Goal: Understand process/instructions: Learn how to perform a task or action

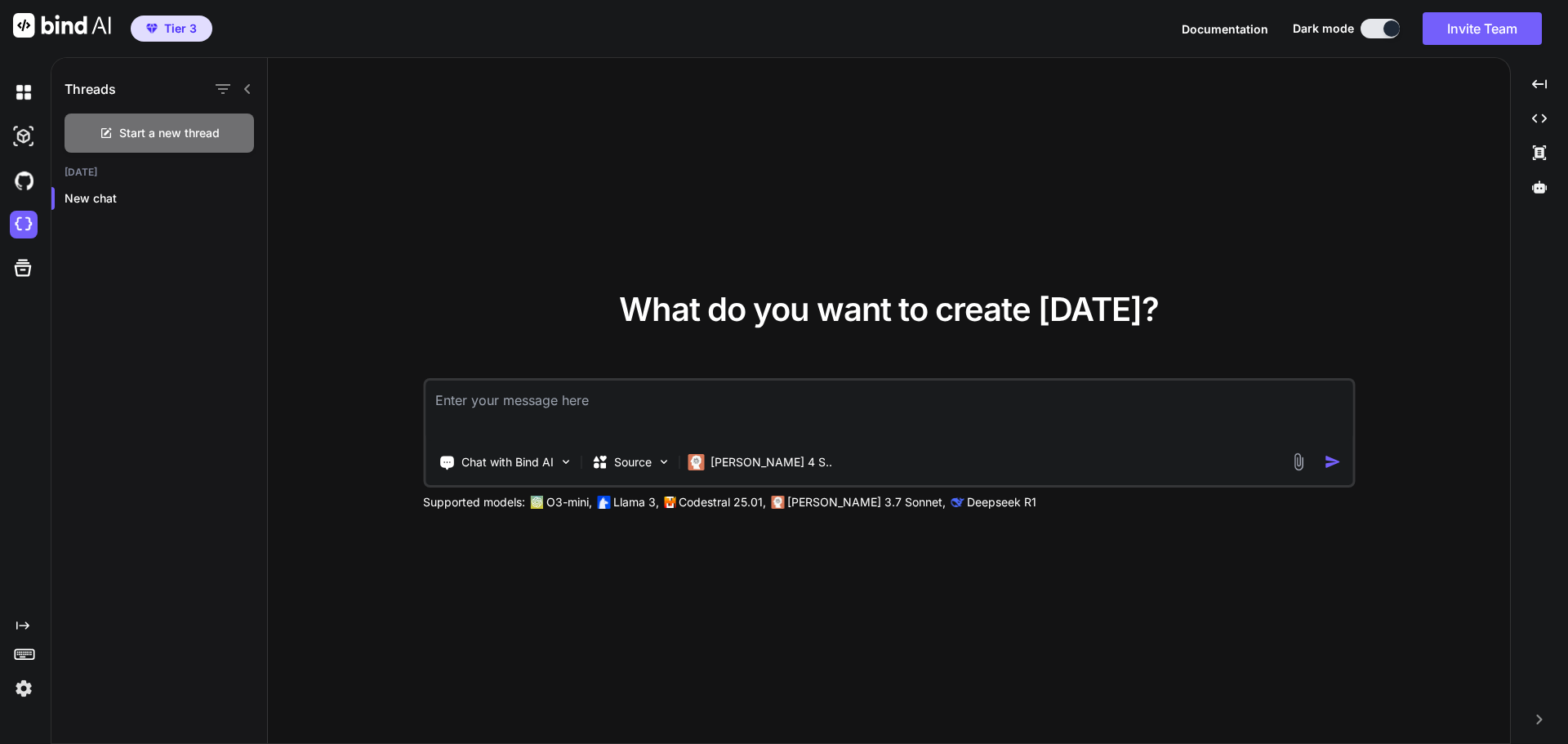
click at [512, 394] on textarea at bounding box center [889, 410] width 927 height 61
paste textarea "Design a plan for building a video delivery platform similar to BombBomb, tailo…"
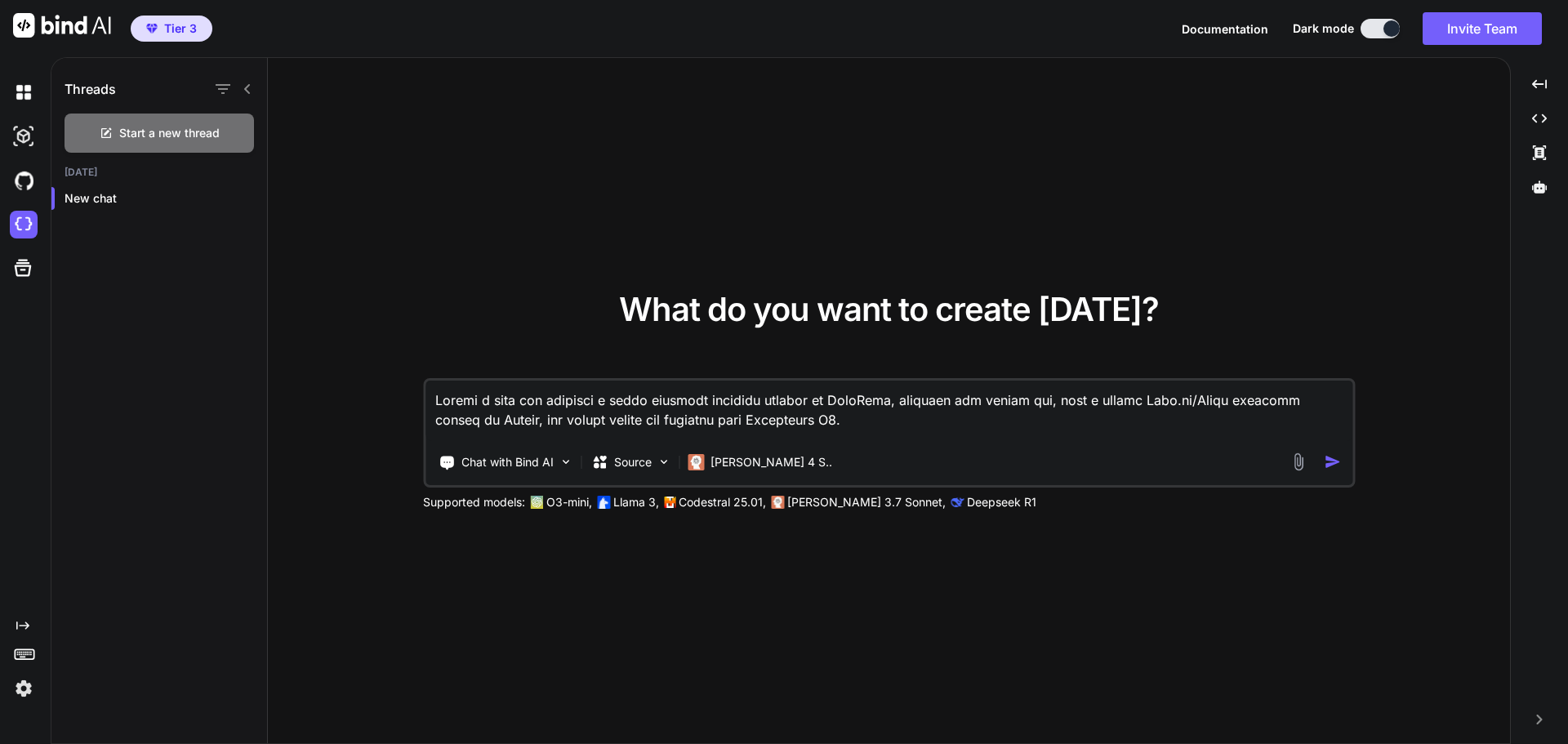
scroll to position [708, 0]
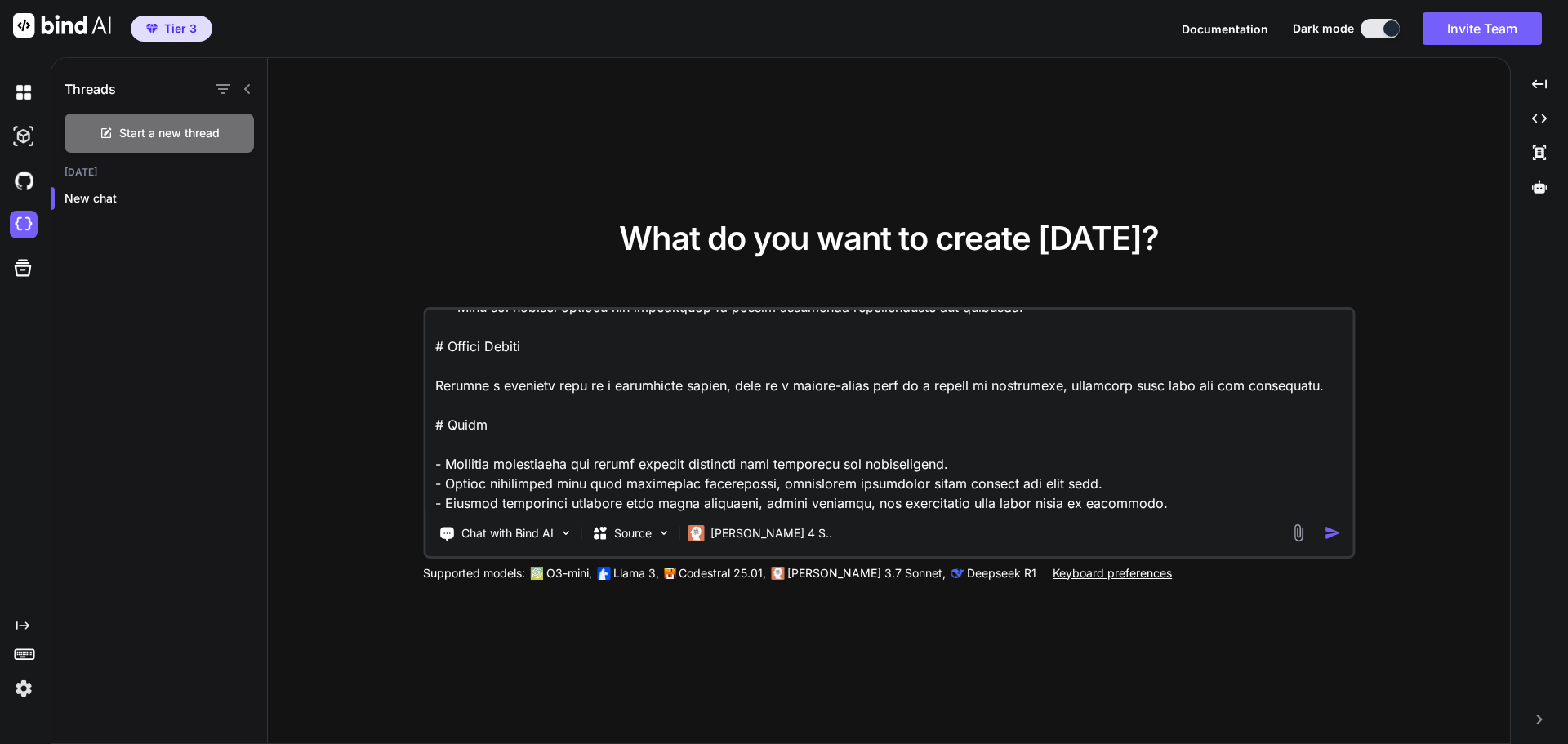
type textarea "Design a plan for building a video delivery platform similar to BombBomb, tailo…"
click at [1332, 537] on img "button" at bounding box center [1332, 532] width 17 height 17
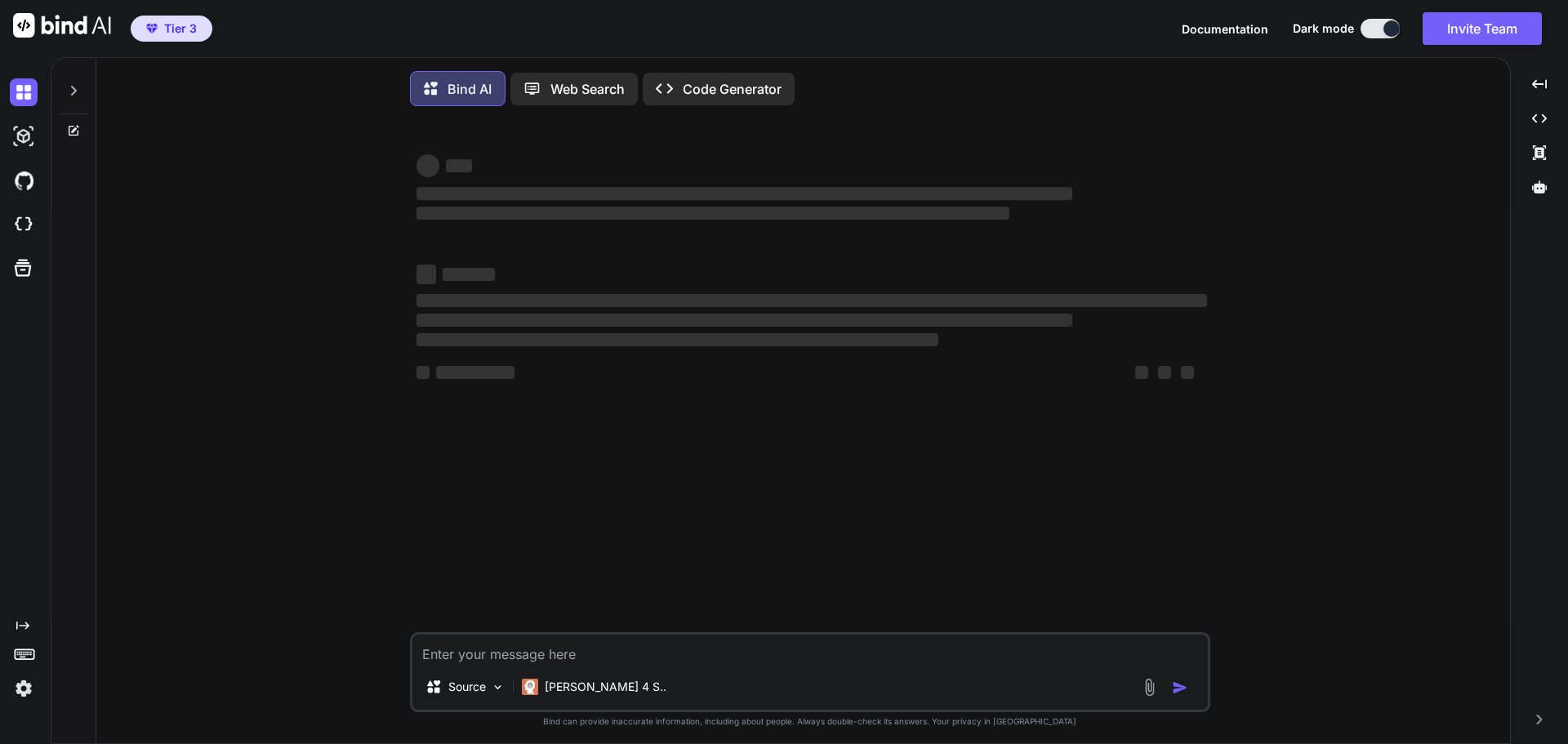
type textarea "x"
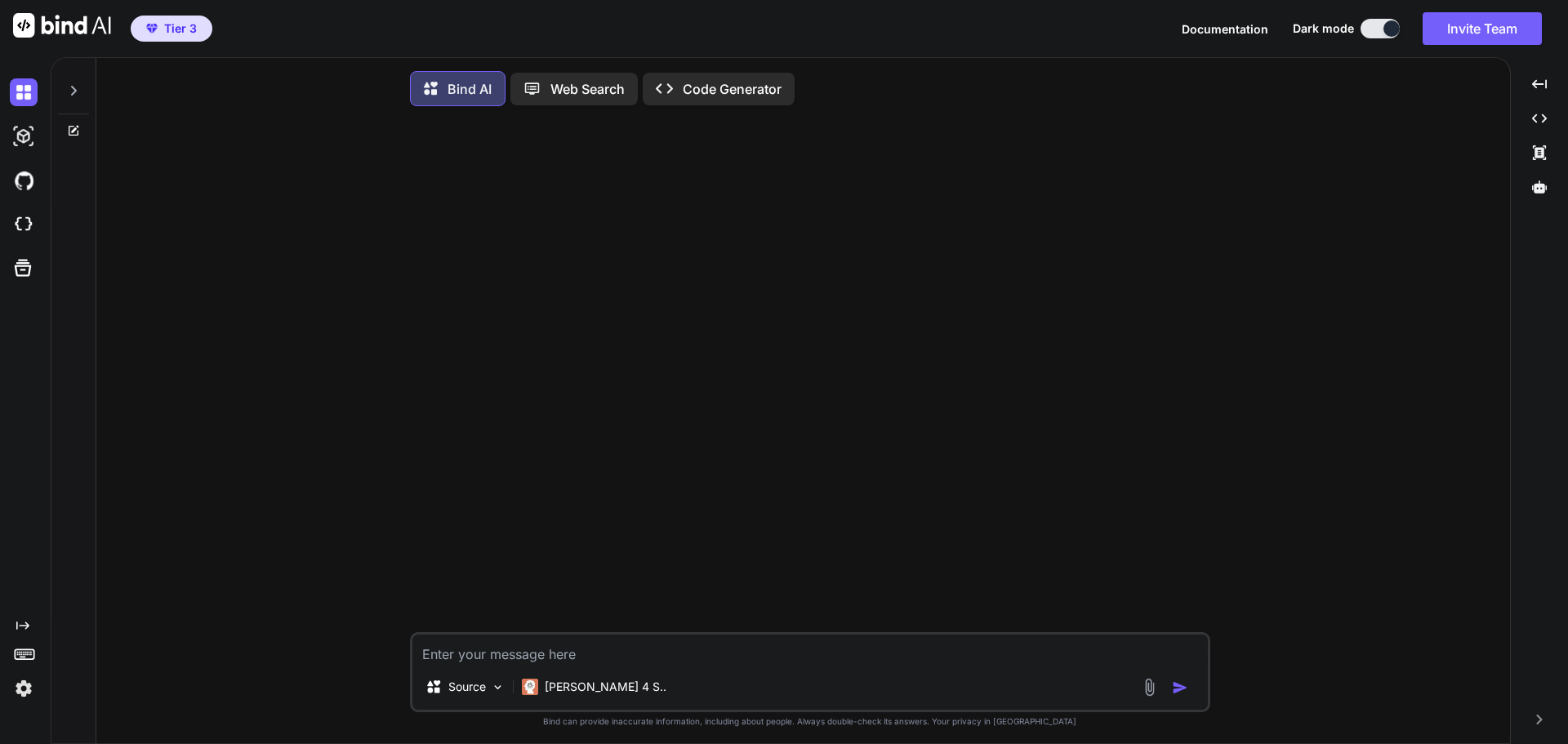
click at [504, 652] on textarea at bounding box center [810, 649] width 796 height 29
type textarea "Design a plan for building a video delivery platform similar to BombBomb, tailo…"
type textarea "x"
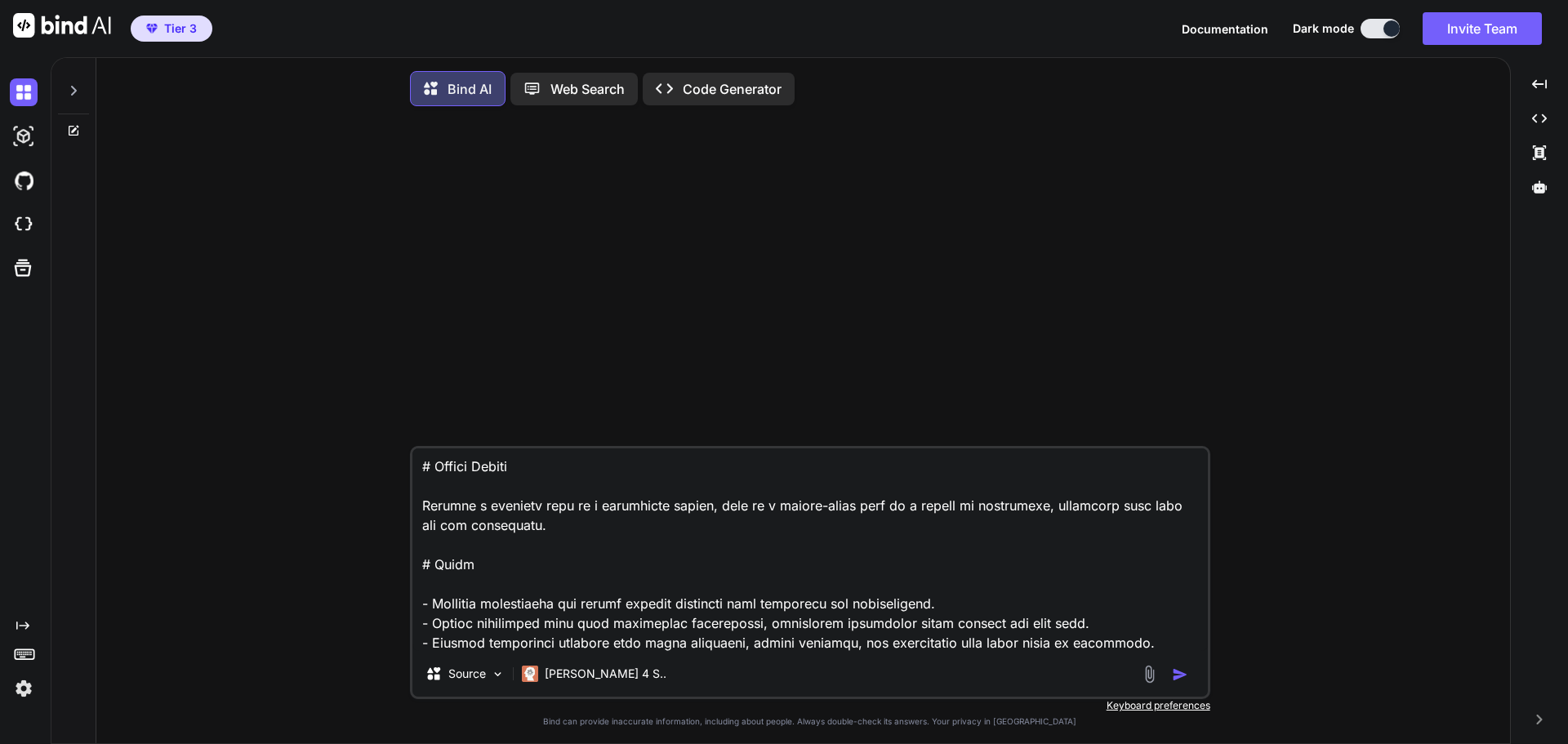
type textarea "Design a plan for building a video delivery platform similar to BombBomb, tailo…"
click at [1177, 679] on img "button" at bounding box center [1181, 674] width 16 height 16
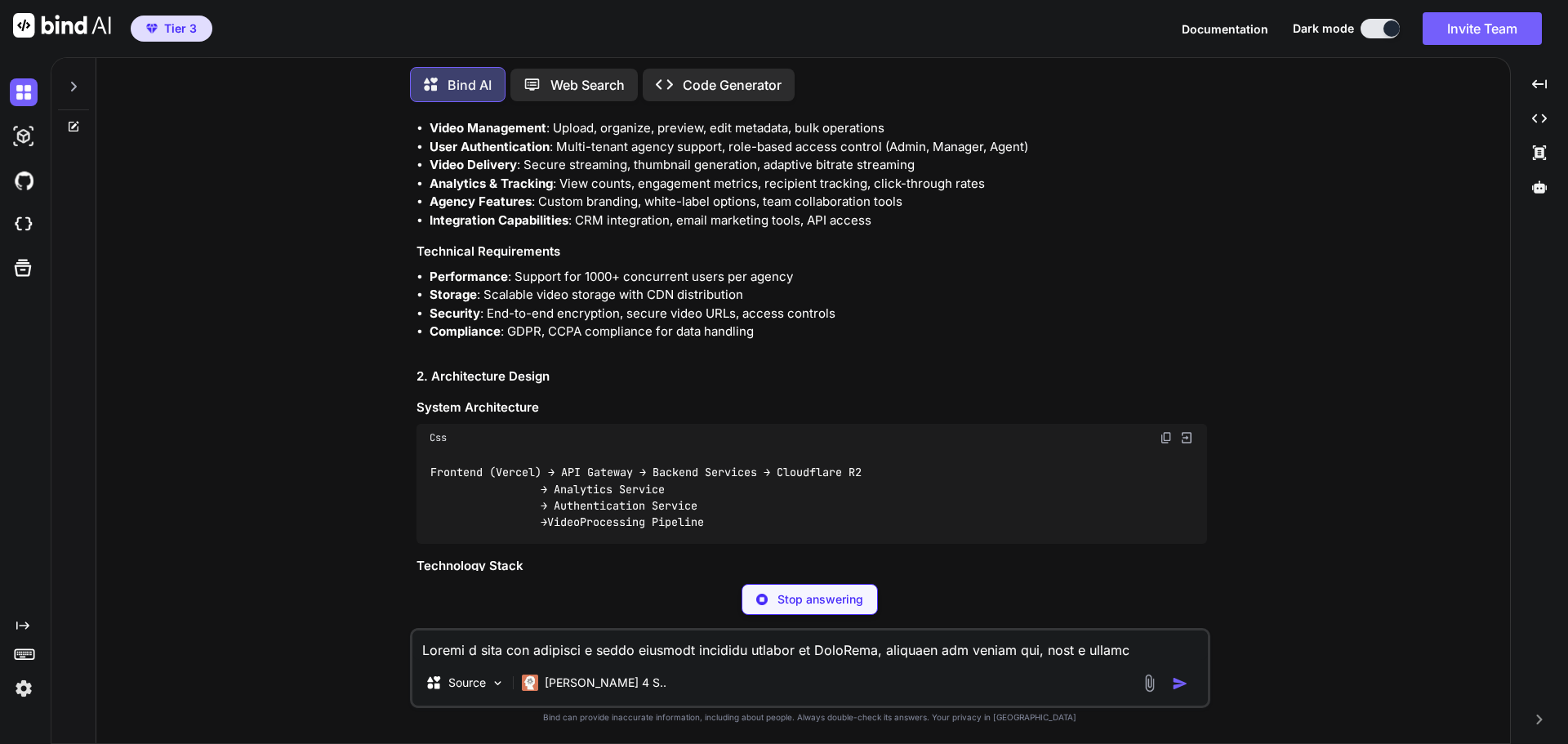
scroll to position [509, 0]
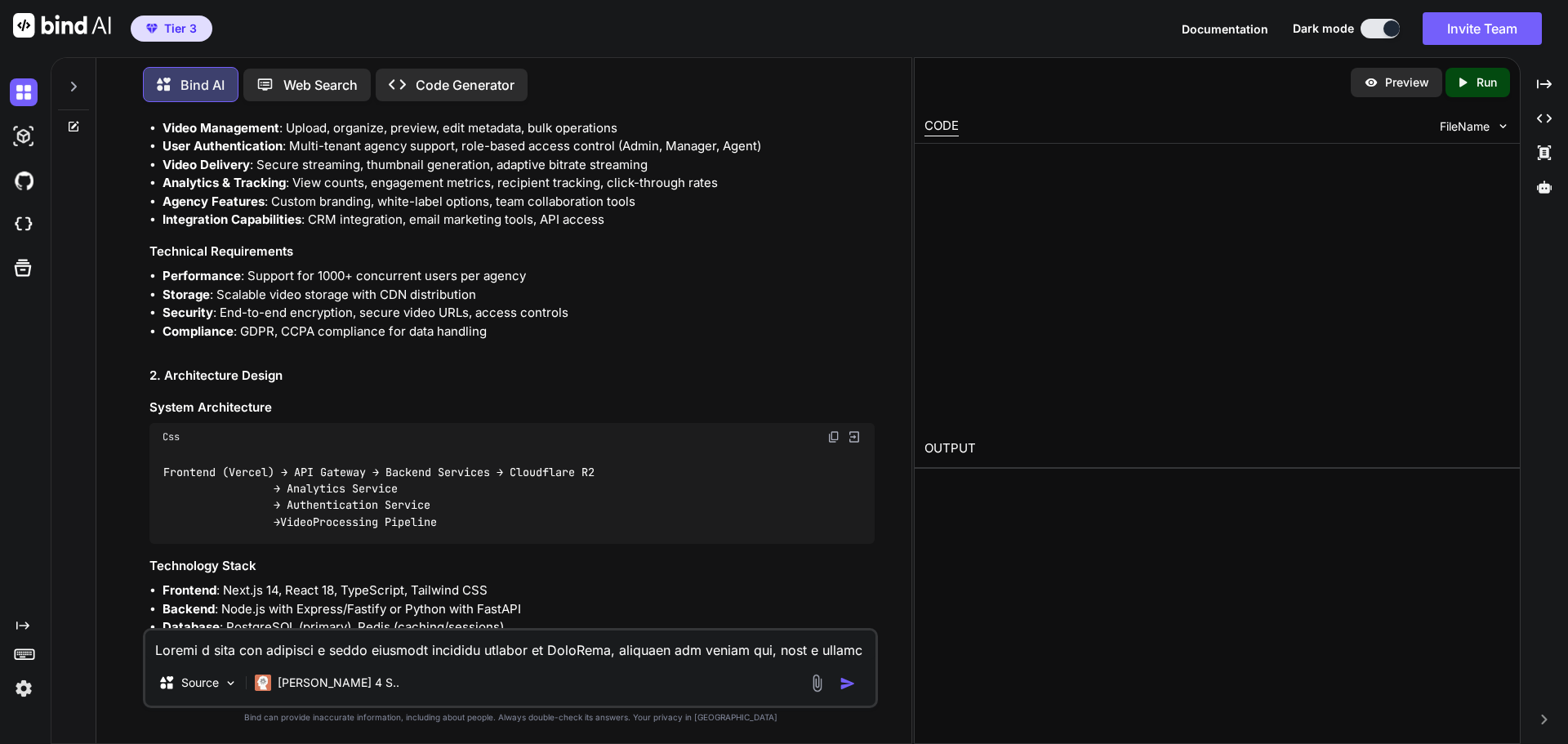
type textarea "x"
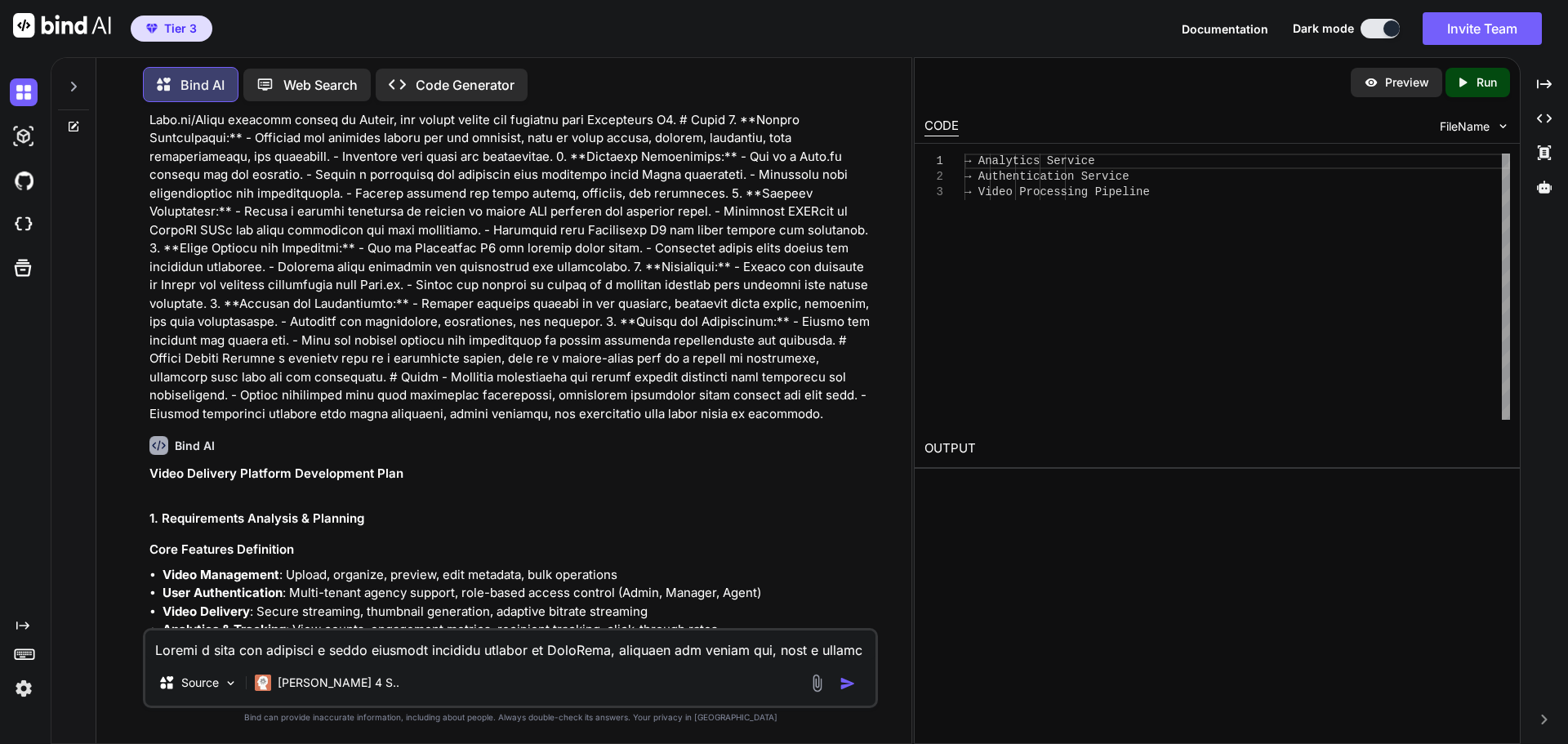
scroll to position [0, 0]
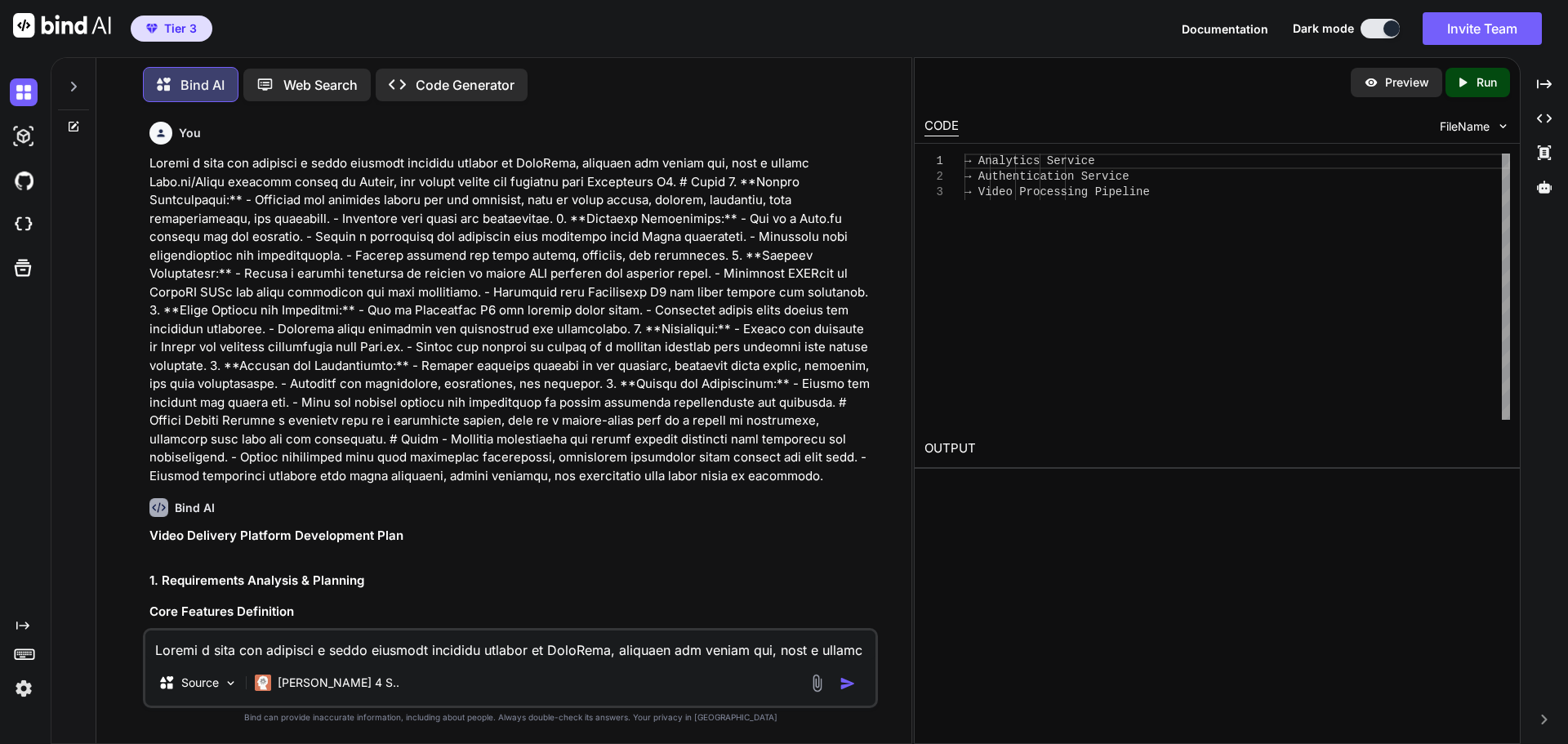
click at [341, 651] on textarea at bounding box center [511, 644] width 731 height 29
type textarea "Looks good. lets start building it."
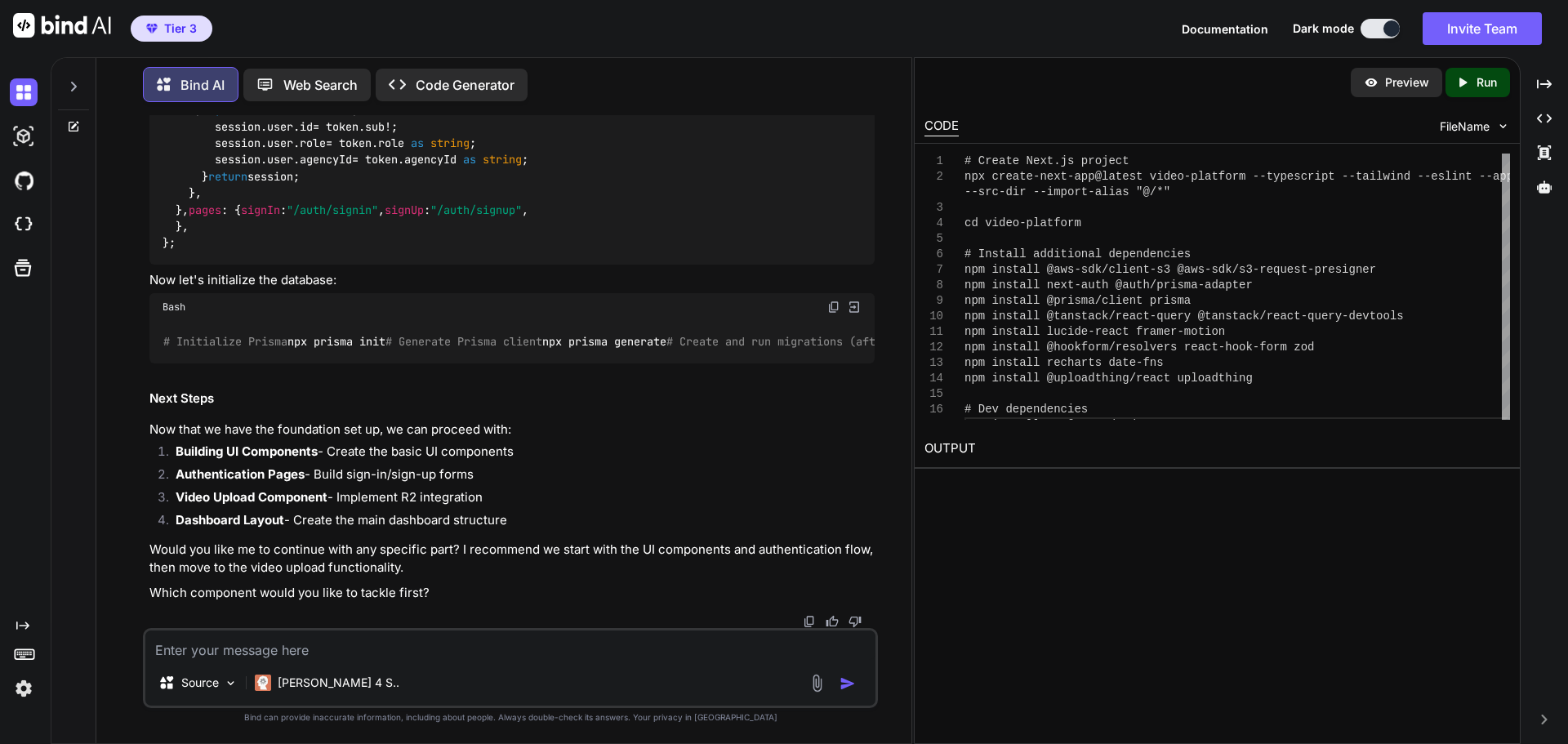
scroll to position [9890, 0]
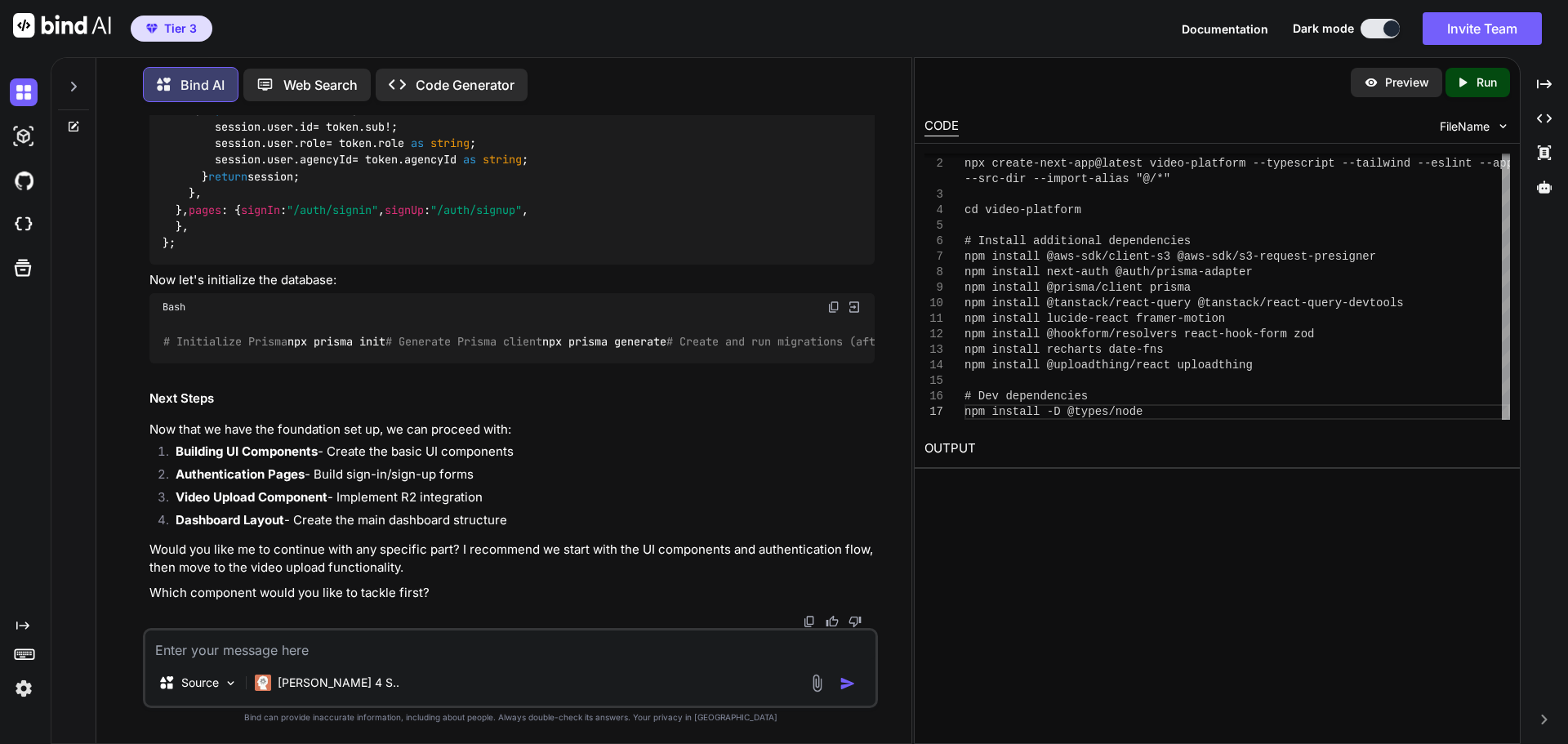
click at [1482, 129] on span "FileName" at bounding box center [1465, 127] width 50 height 16
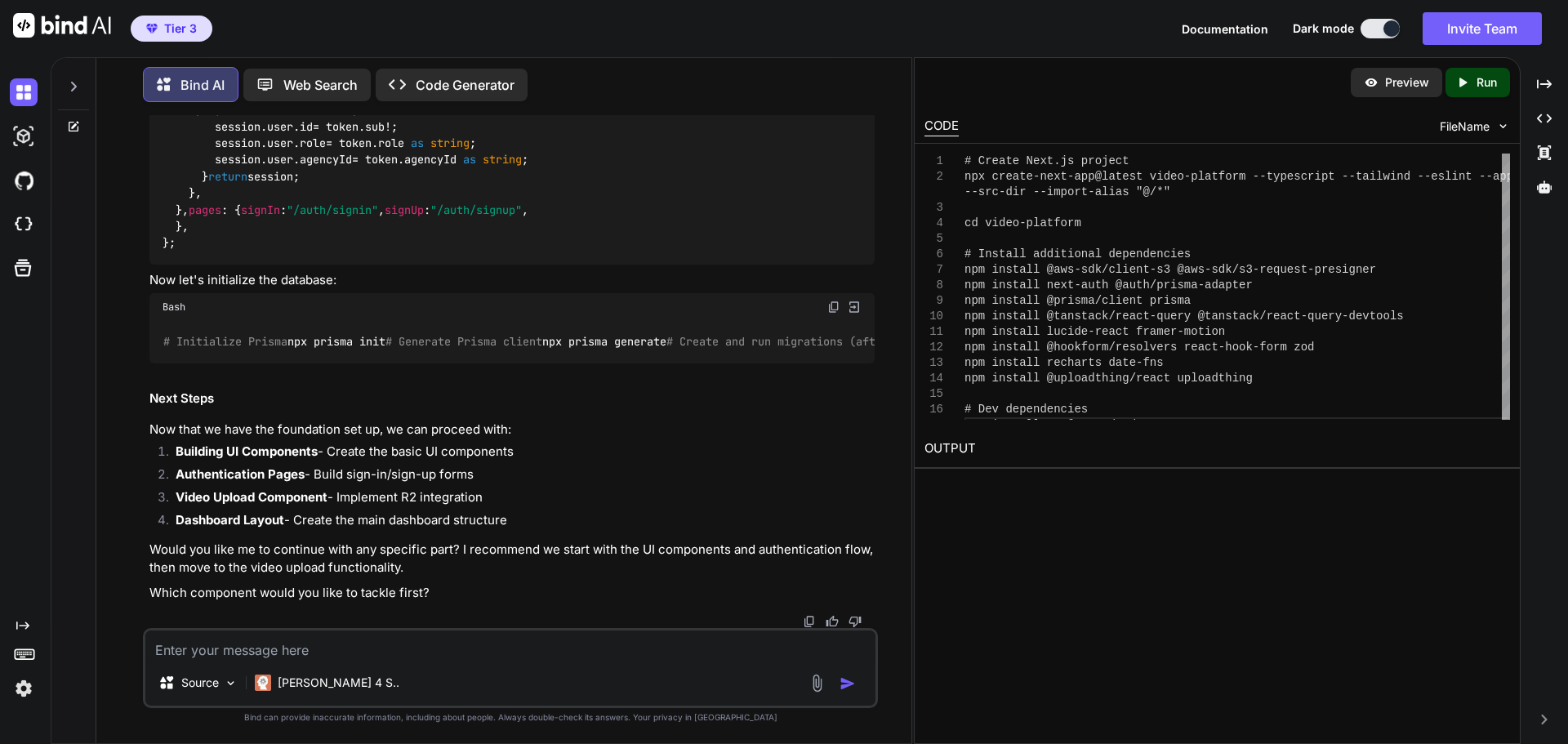
click at [1477, 75] on p "Run" at bounding box center [1487, 82] width 21 height 16
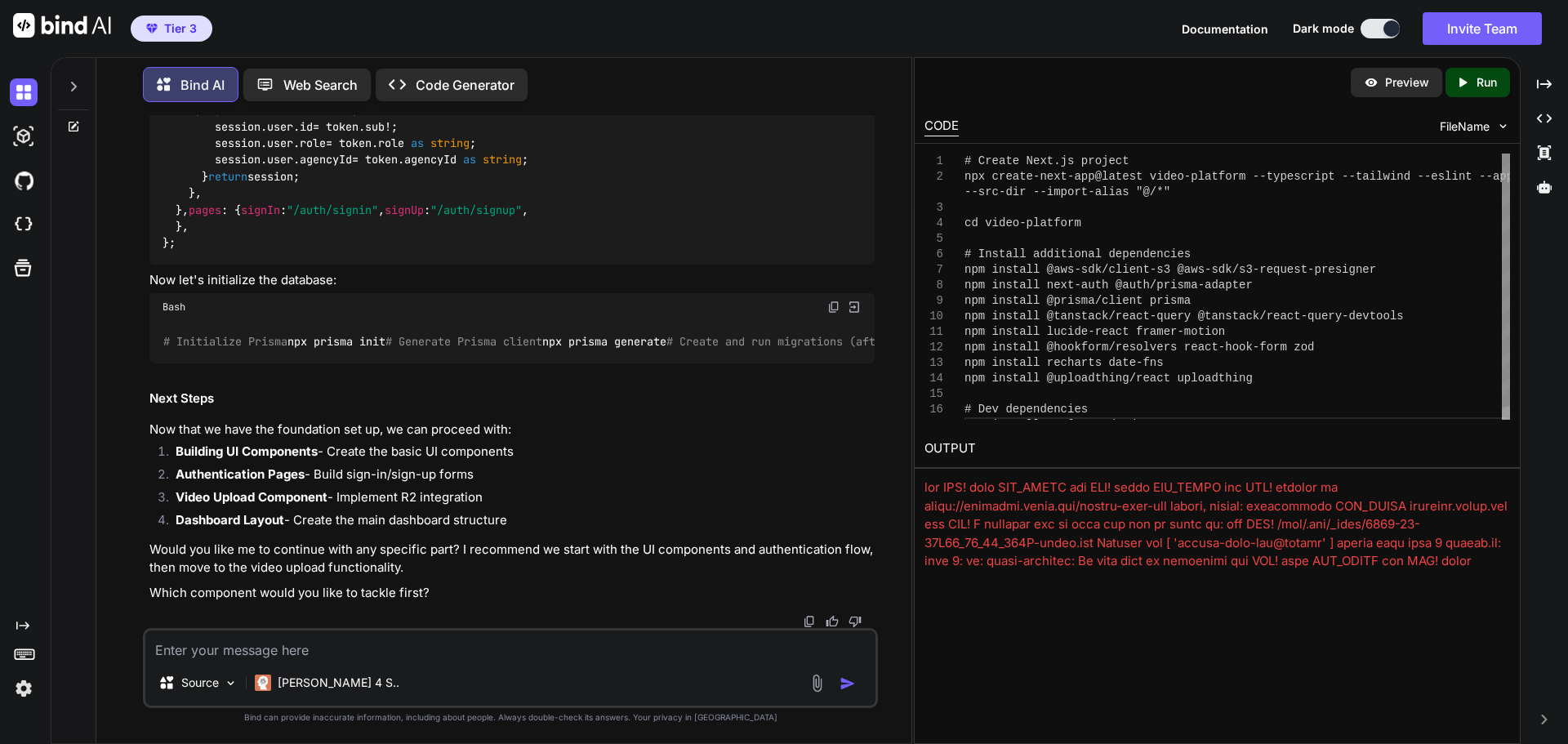
click at [1266, 221] on div "# Create Next.js project npx create-next-app@latest video-platform --typesc rip…" at bounding box center [1237, 293] width 546 height 280
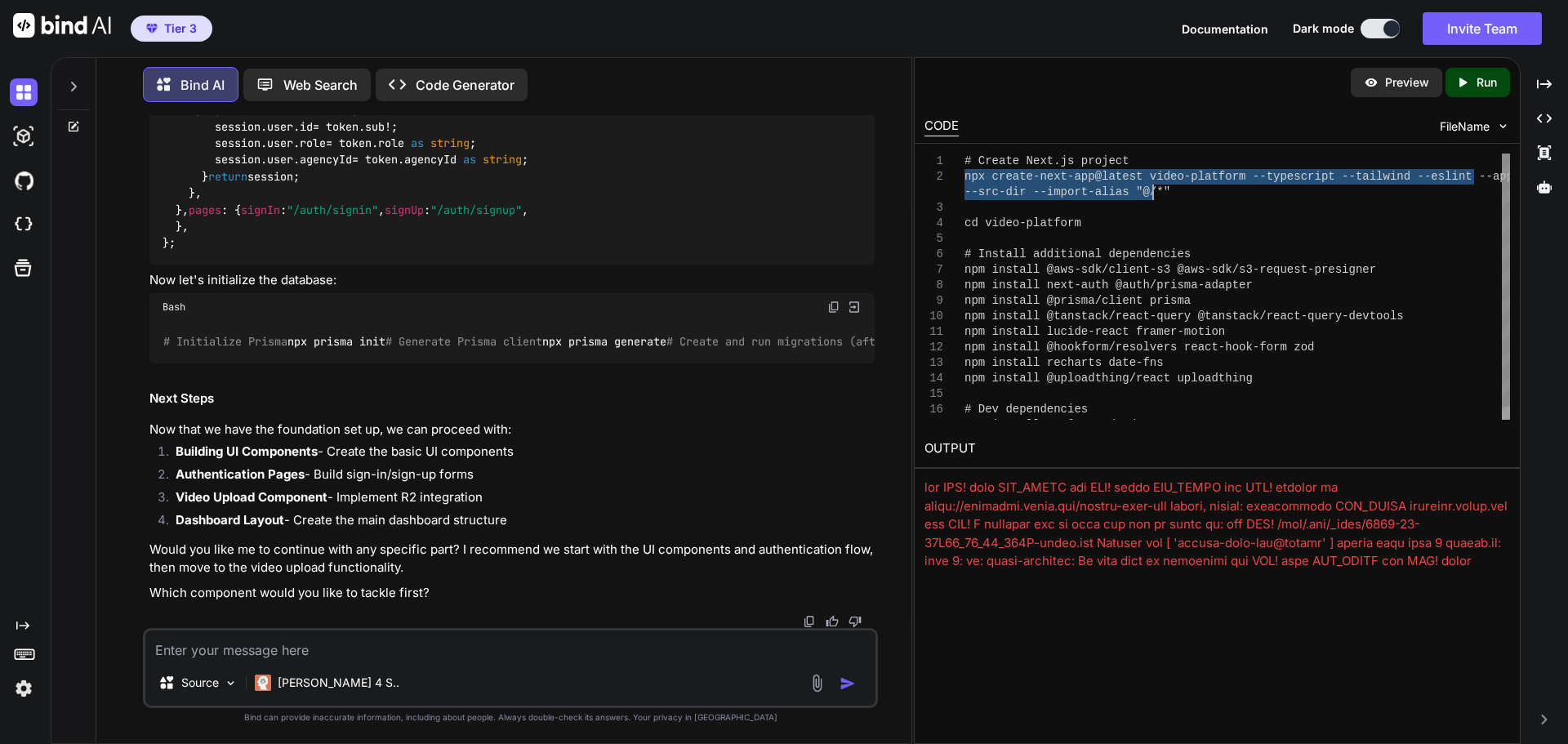
drag, startPoint x: 966, startPoint y: 175, endPoint x: 1200, endPoint y: 194, distance: 234.8
click at [1200, 194] on div "# Create Next.js project npx create-next-app@latest video-platform --typesc rip…" at bounding box center [1237, 293] width 546 height 280
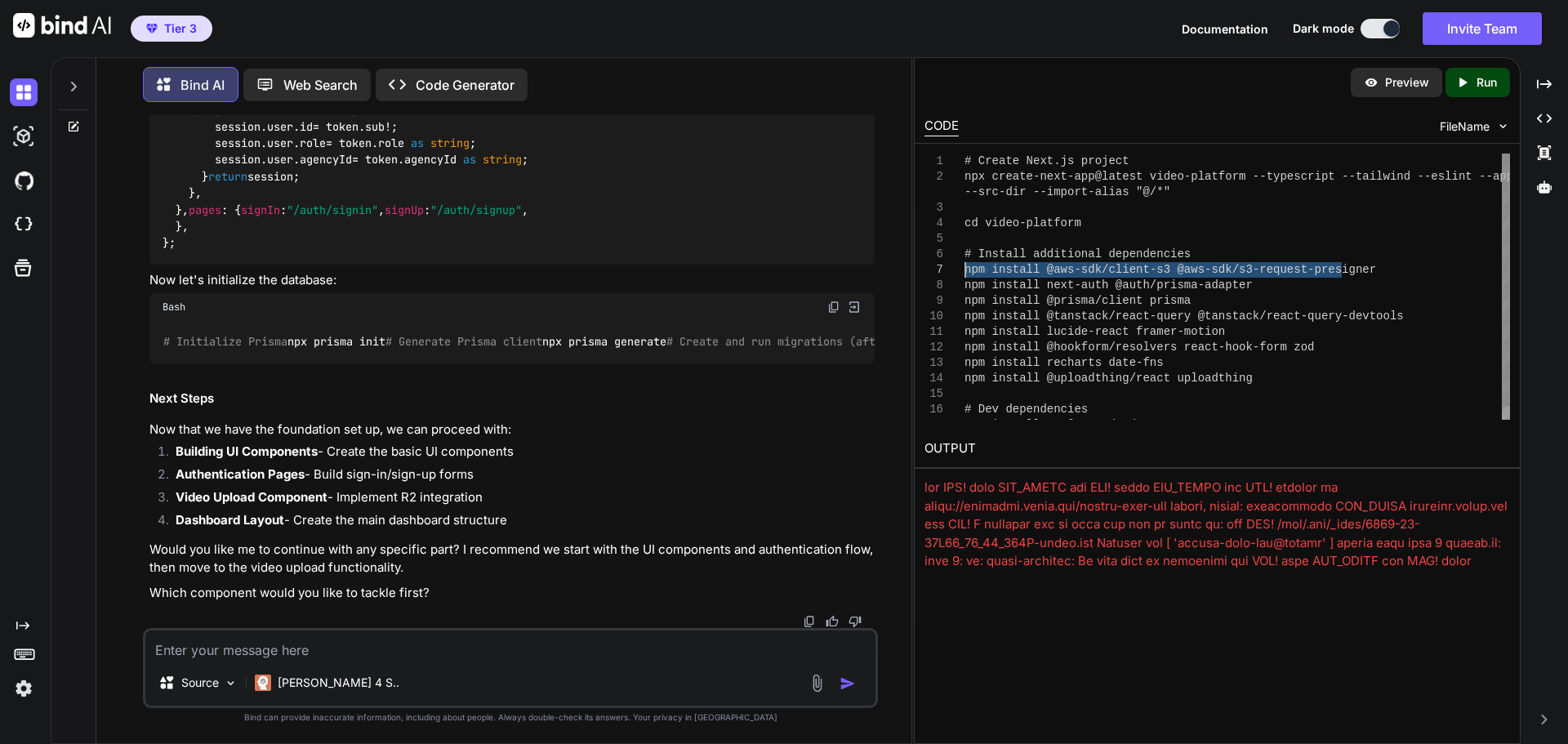
drag, startPoint x: 1361, startPoint y: 265, endPoint x: 957, endPoint y: 272, distance: 404.1
click at [964, 272] on div "# Create Next.js project npx create-next-app@latest video-platform --typesc rip…" at bounding box center [1237, 293] width 546 height 280
click at [1322, 300] on div "# Create Next.js project npx create-next-app@latest video-platform --typesc rip…" at bounding box center [1237, 293] width 546 height 280
drag, startPoint x: 964, startPoint y: 283, endPoint x: 1248, endPoint y: 281, distance: 284.0
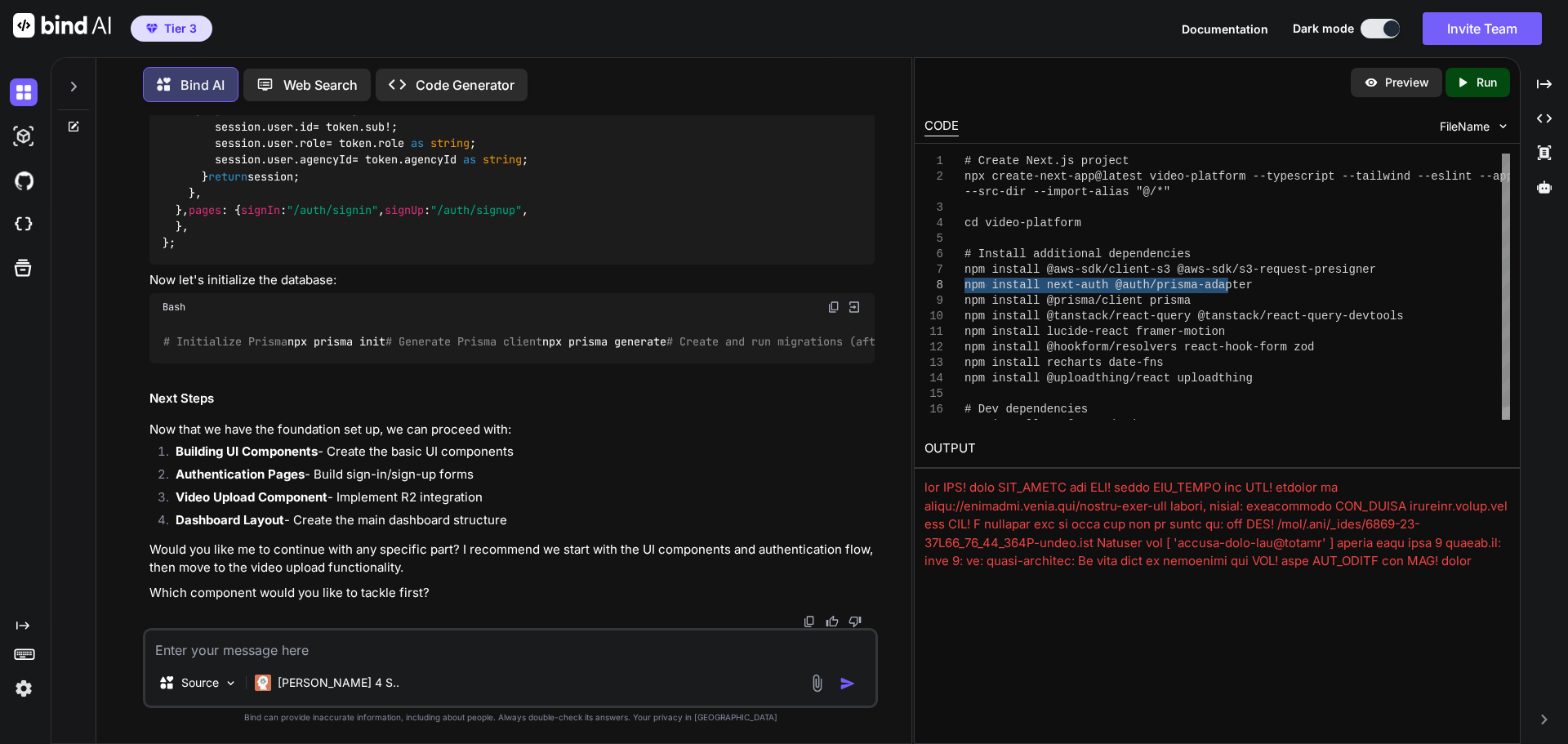
click at [1248, 281] on div "# Create Next.js project npx create-next-app@latest video-platform --typesc rip…" at bounding box center [1237, 293] width 546 height 280
click at [1209, 298] on div "# Create Next.js project npx create-next-app@latest video-platform --typesc rip…" at bounding box center [1237, 293] width 546 height 280
drag, startPoint x: 965, startPoint y: 299, endPoint x: 1188, endPoint y: 304, distance: 223.1
click at [1188, 304] on div "# Create Next.js project npx create-next-app@latest video-platform --typesc rip…" at bounding box center [1237, 293] width 546 height 280
click at [1091, 321] on div "# Create Next.js project npx create-next-app@latest video-platform --typesc rip…" at bounding box center [1237, 293] width 546 height 280
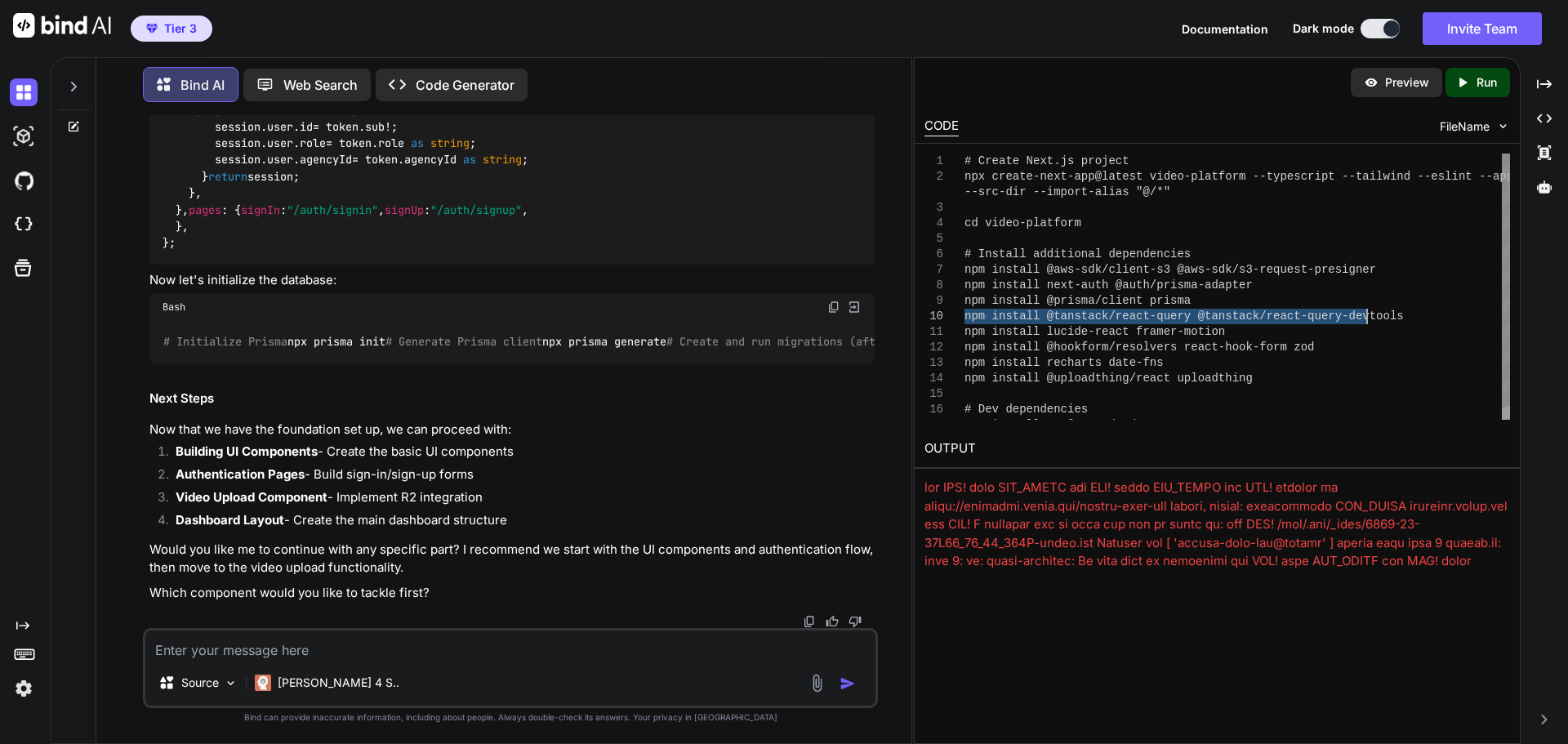
drag, startPoint x: 965, startPoint y: 314, endPoint x: 1365, endPoint y: 313, distance: 400.0
click at [1365, 313] on div "# Create Next.js project npx create-next-app@latest video-platform --typesc rip…" at bounding box center [1237, 293] width 546 height 280
type textarea "npm install @tanstack/react-query @tanstack/react-query-devtools npm install lu…"
click at [1050, 336] on div "# Create Next.js project npx create-next-app@latest video-platform --typesc rip…" at bounding box center [1237, 293] width 546 height 280
drag, startPoint x: 964, startPoint y: 330, endPoint x: 1203, endPoint y: 329, distance: 239.0
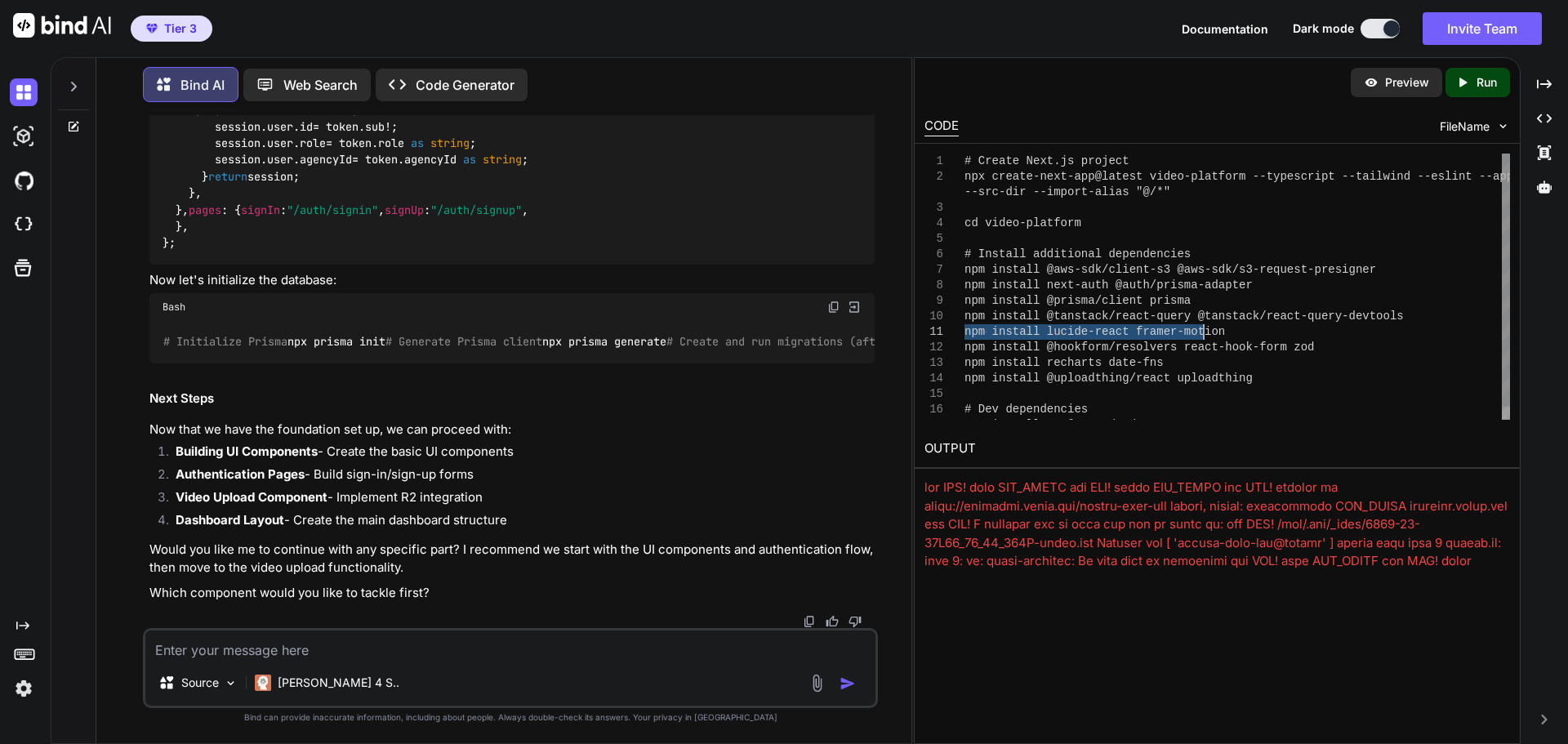
click at [1203, 329] on div "# Create Next.js project npx create-next-app@latest video-platform --typesc rip…" at bounding box center [1237, 293] width 546 height 280
click at [1114, 345] on div "# Create Next.js project npx create-next-app@latest video-platform --typesc rip…" at bounding box center [1237, 293] width 546 height 280
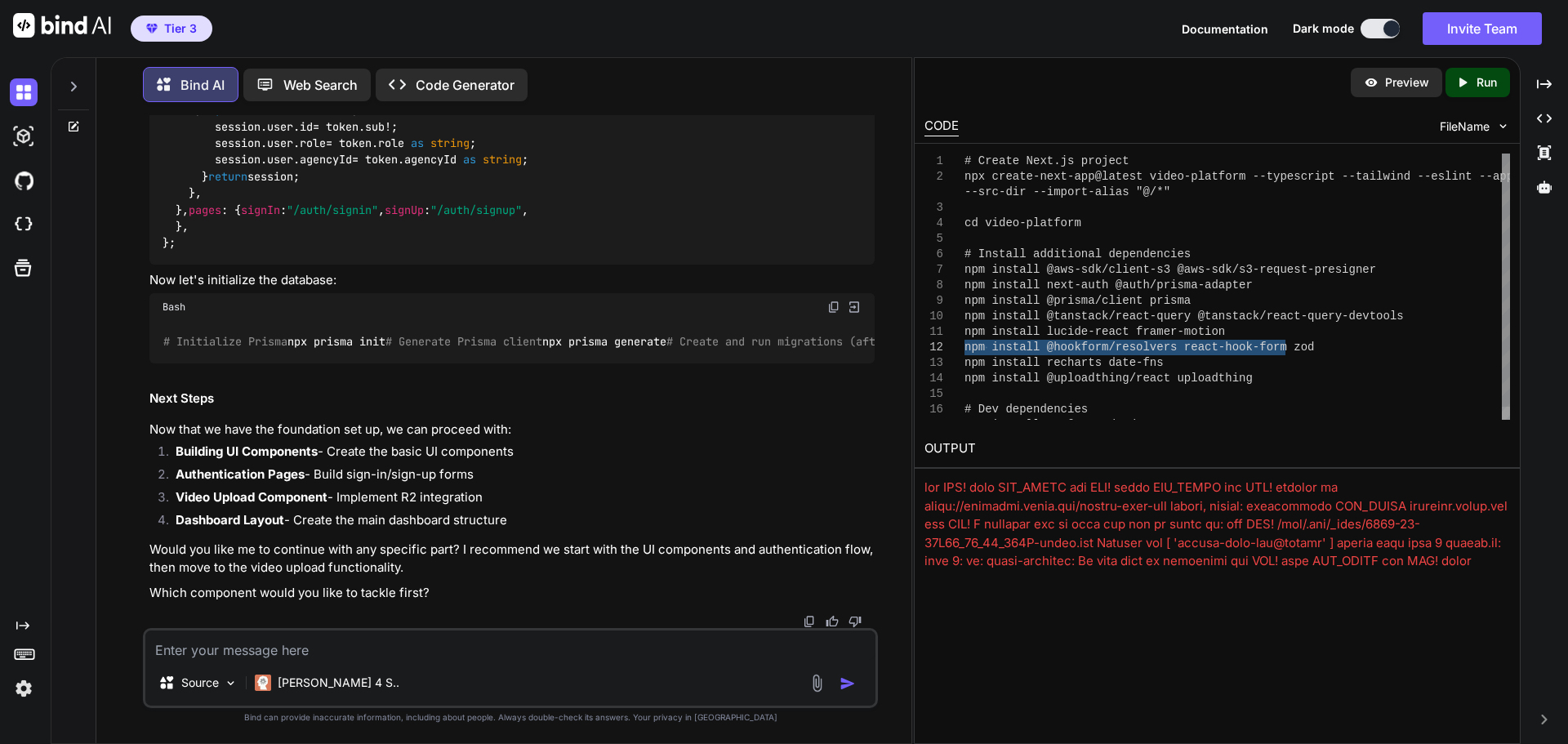
drag, startPoint x: 966, startPoint y: 346, endPoint x: 1292, endPoint y: 346, distance: 326.0
click at [1292, 346] on div "# Create Next.js project npx create-next-app@latest video-platform --typesc rip…" at bounding box center [1237, 293] width 546 height 280
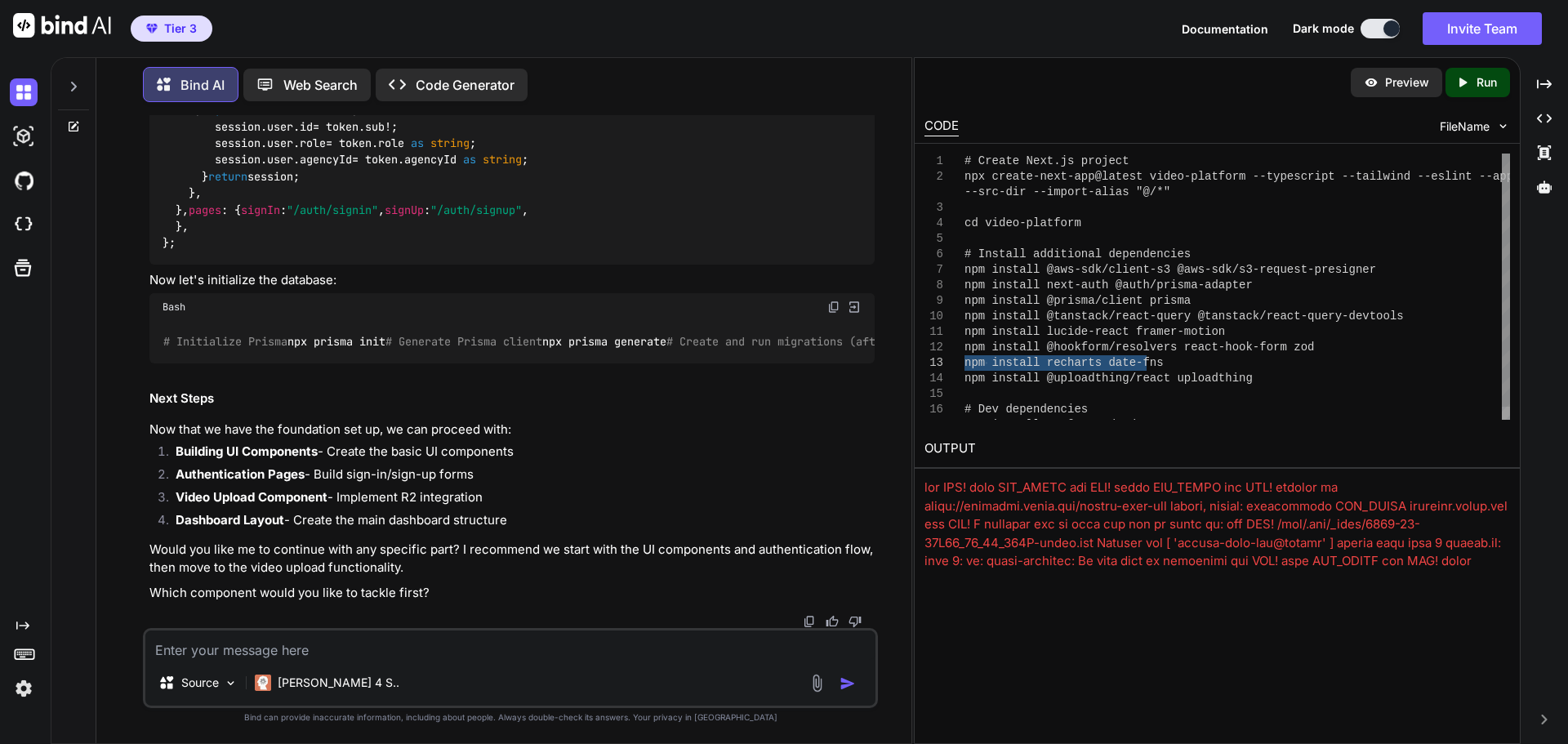
drag, startPoint x: 966, startPoint y: 362, endPoint x: 1164, endPoint y: 366, distance: 198.0
click at [1164, 366] on div "# Create Next.js project npx create-next-app@latest video-platform --typesc rip…" at bounding box center [1237, 293] width 546 height 280
click at [393, 647] on textarea at bounding box center [511, 644] width 731 height 29
paste textarea "npm install recharts date-fns"
type textarea "npm install recharts date-fns"
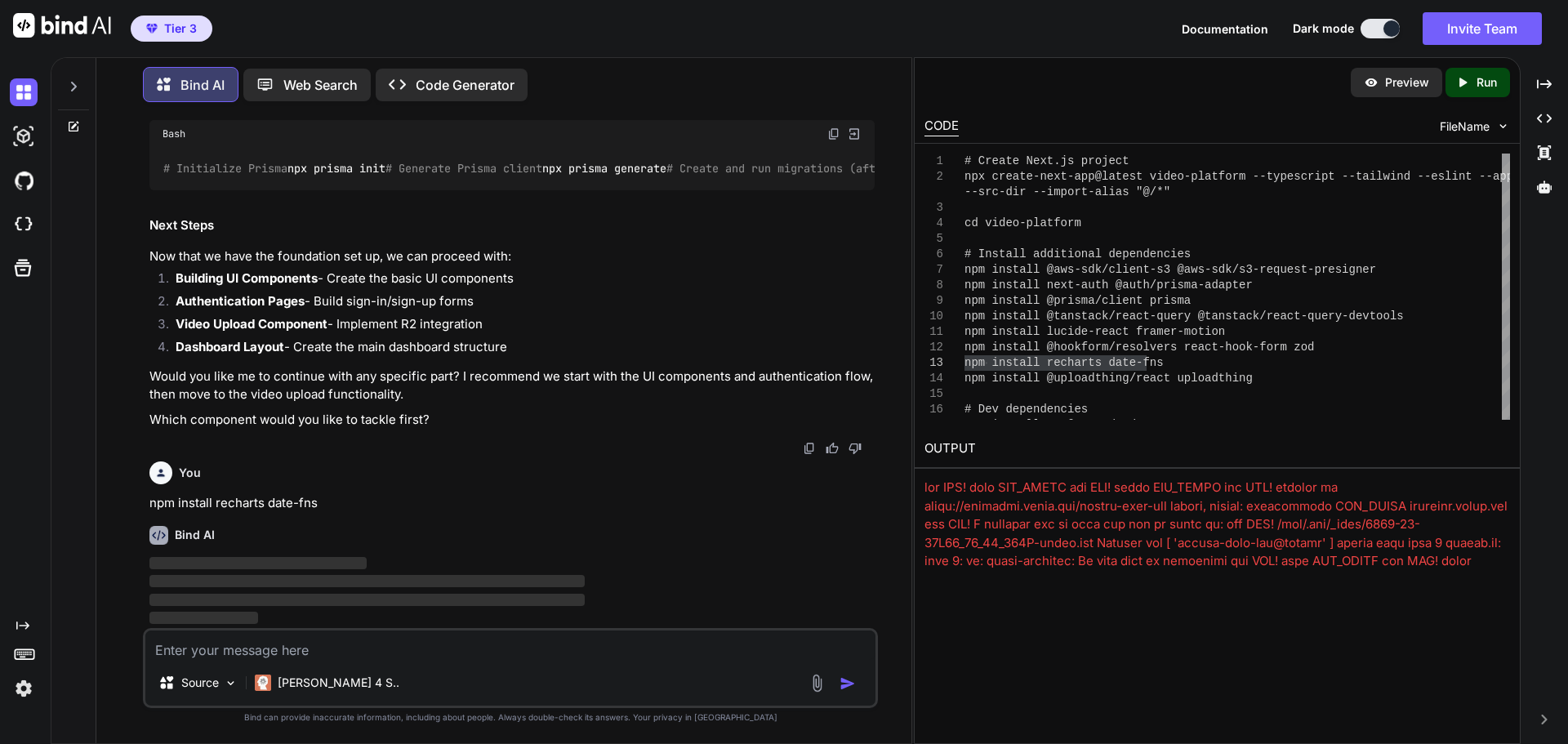
scroll to position [13575, 0]
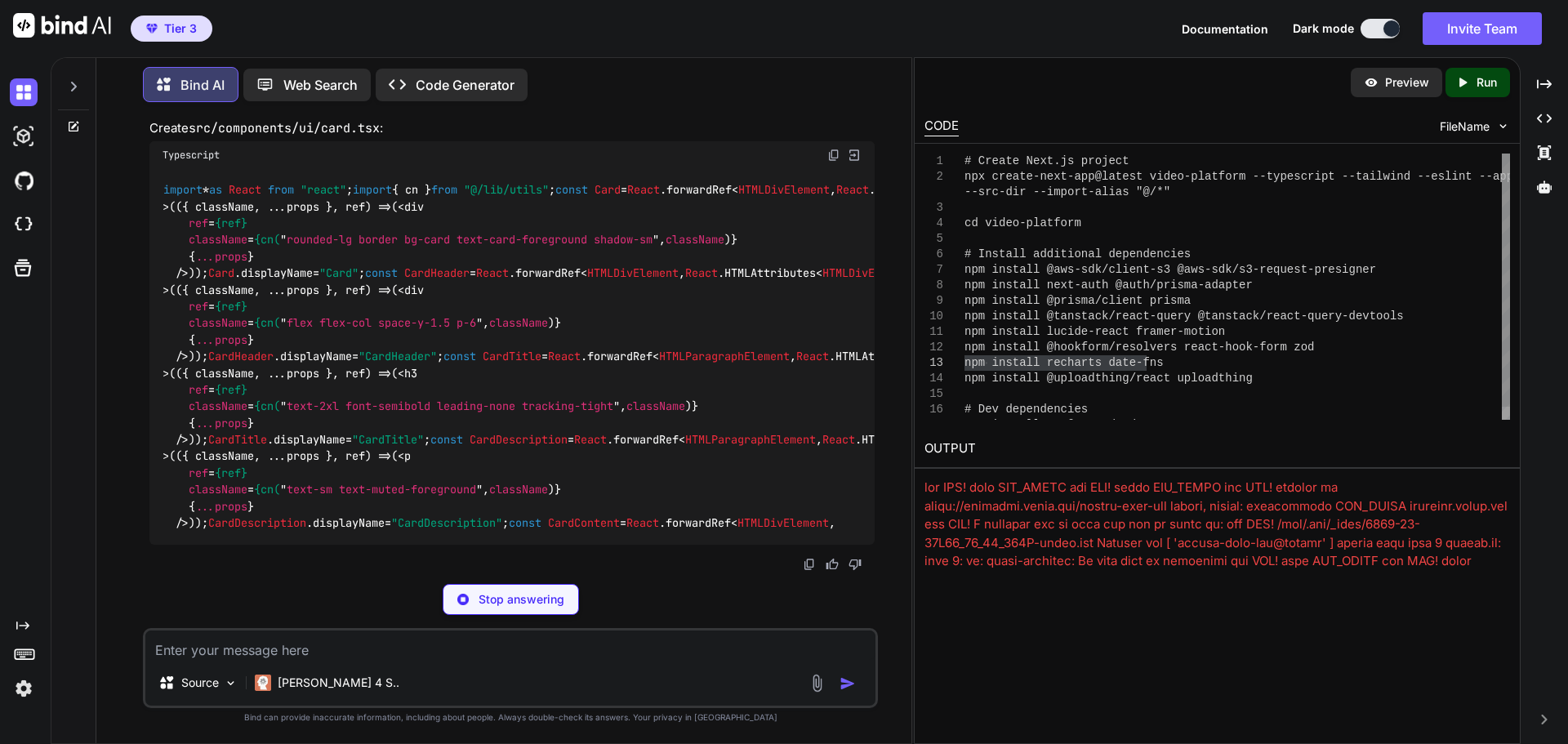
click at [1248, 398] on div "# Create Next.js project npx create-next-app@latest video-platform --typesc rip…" at bounding box center [1237, 293] width 546 height 280
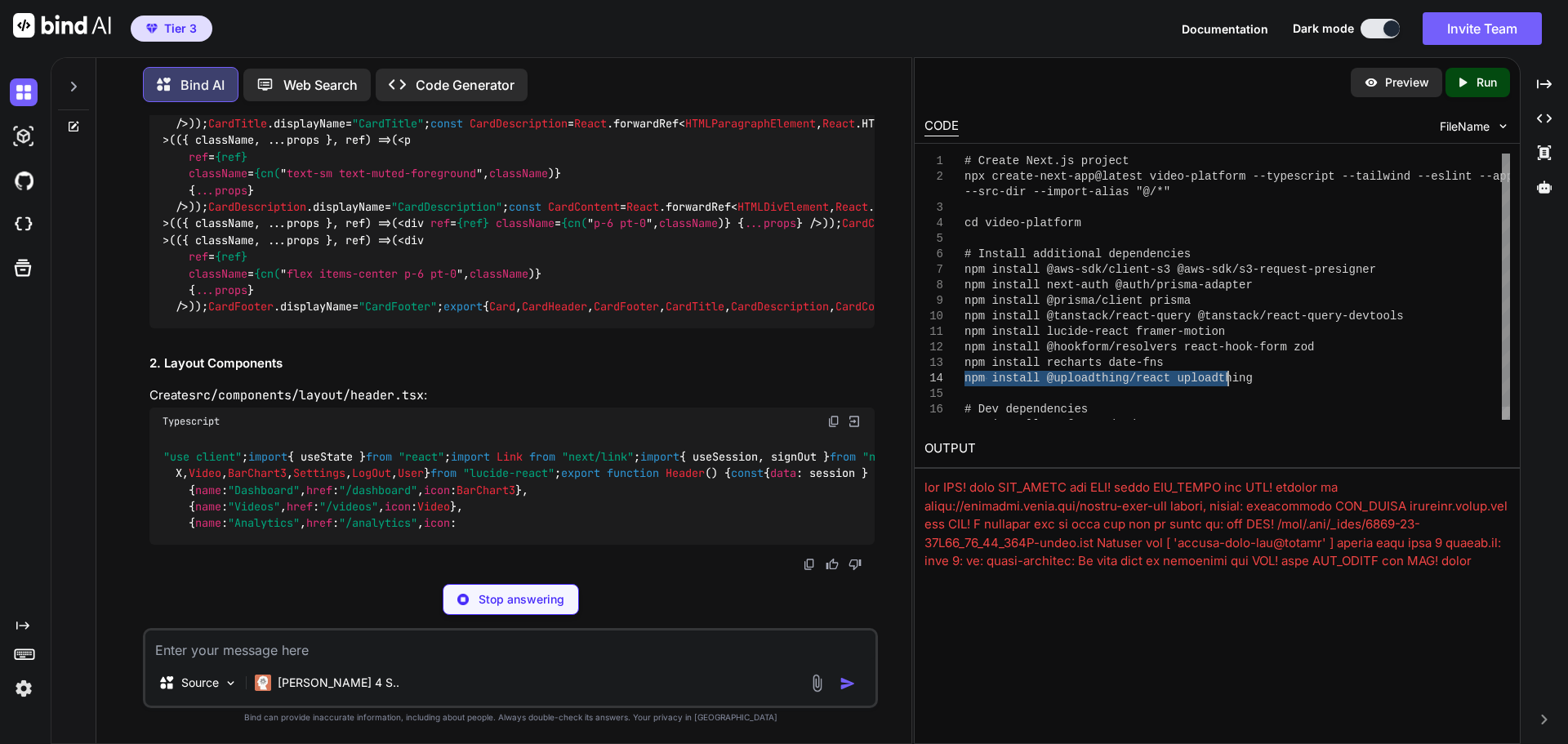
drag, startPoint x: 966, startPoint y: 377, endPoint x: 1233, endPoint y: 378, distance: 267.0
click at [1233, 378] on div "# Create Next.js project npx create-next-app@latest video-platform --typesc rip…" at bounding box center [1237, 293] width 546 height 280
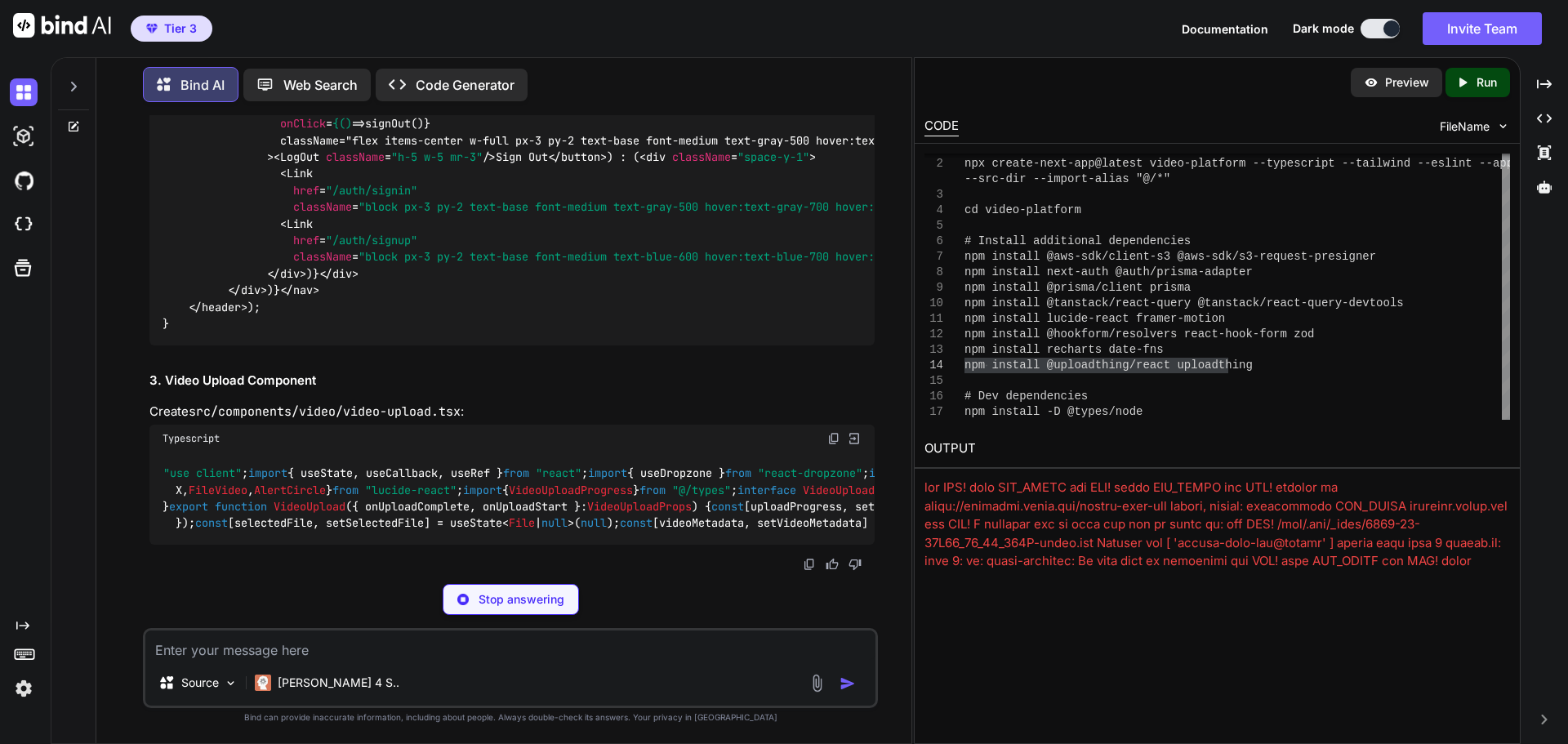
click at [1221, 387] on div "# Create Next.js project npx create-next-app@latest video-platform --typesc rip…" at bounding box center [1237, 280] width 546 height 280
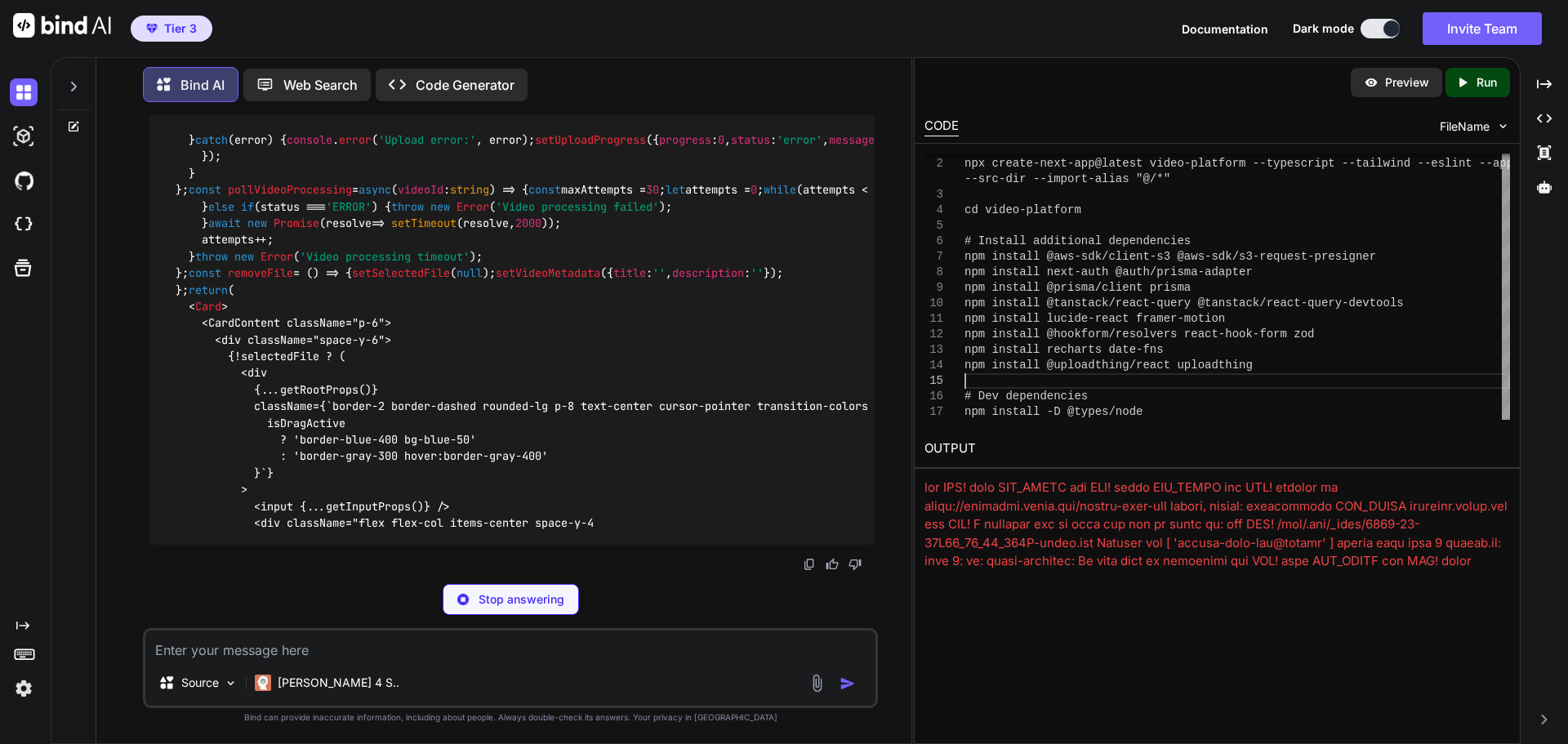
scroll to position [13902, 0]
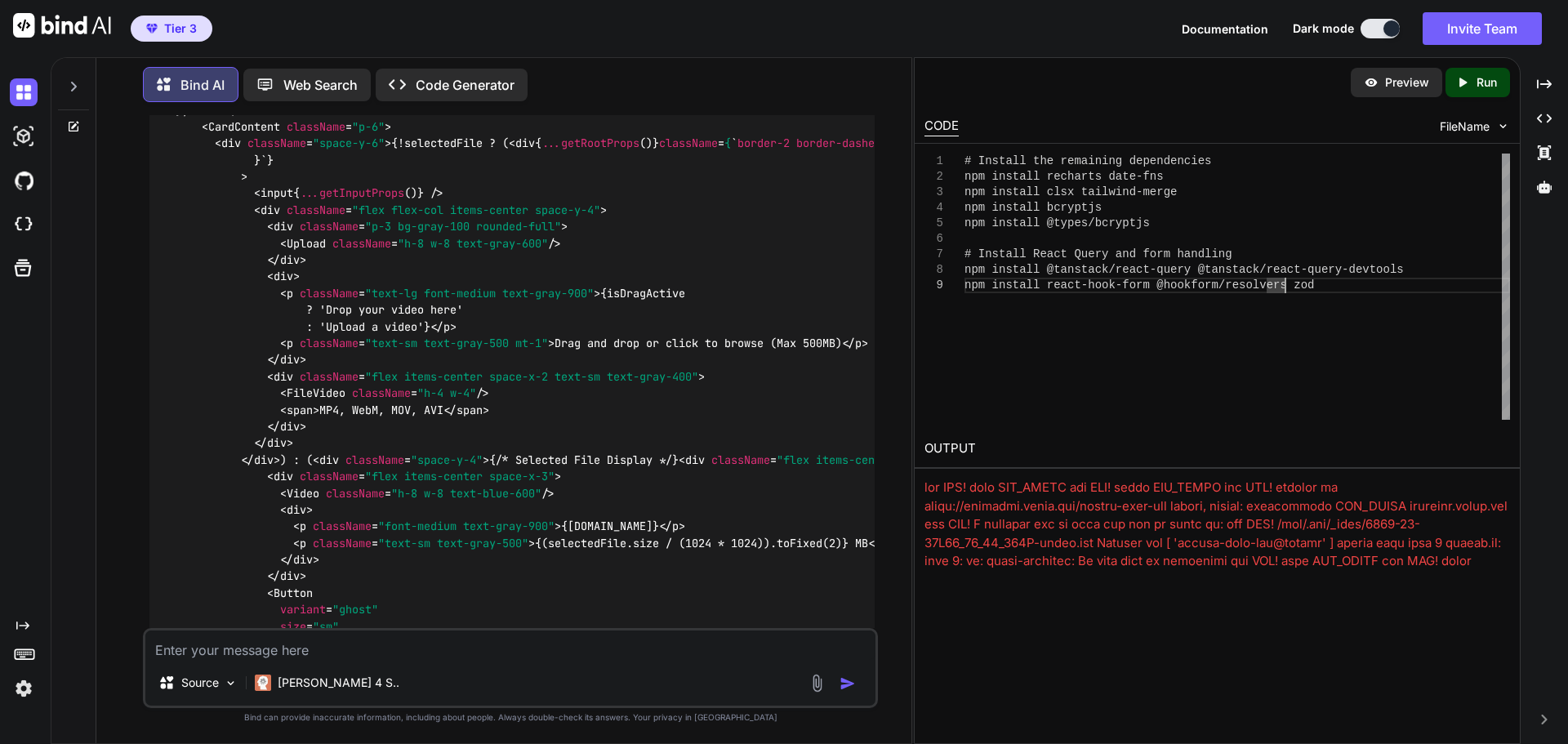
click at [1397, 283] on div "# Install the remaining dependencies npm install recharts date-fns npm install …" at bounding box center [1237, 287] width 546 height 266
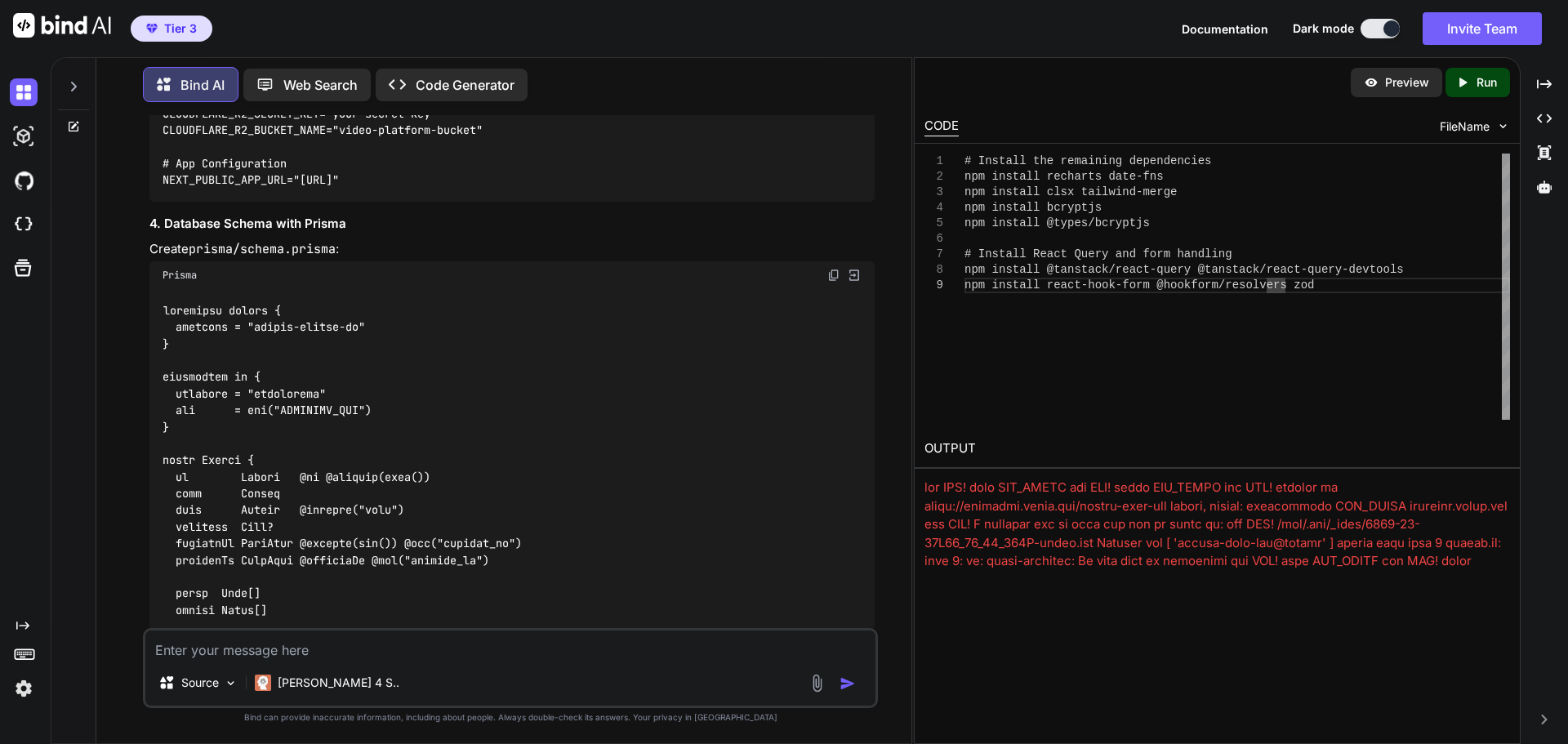
scroll to position [6307, 0]
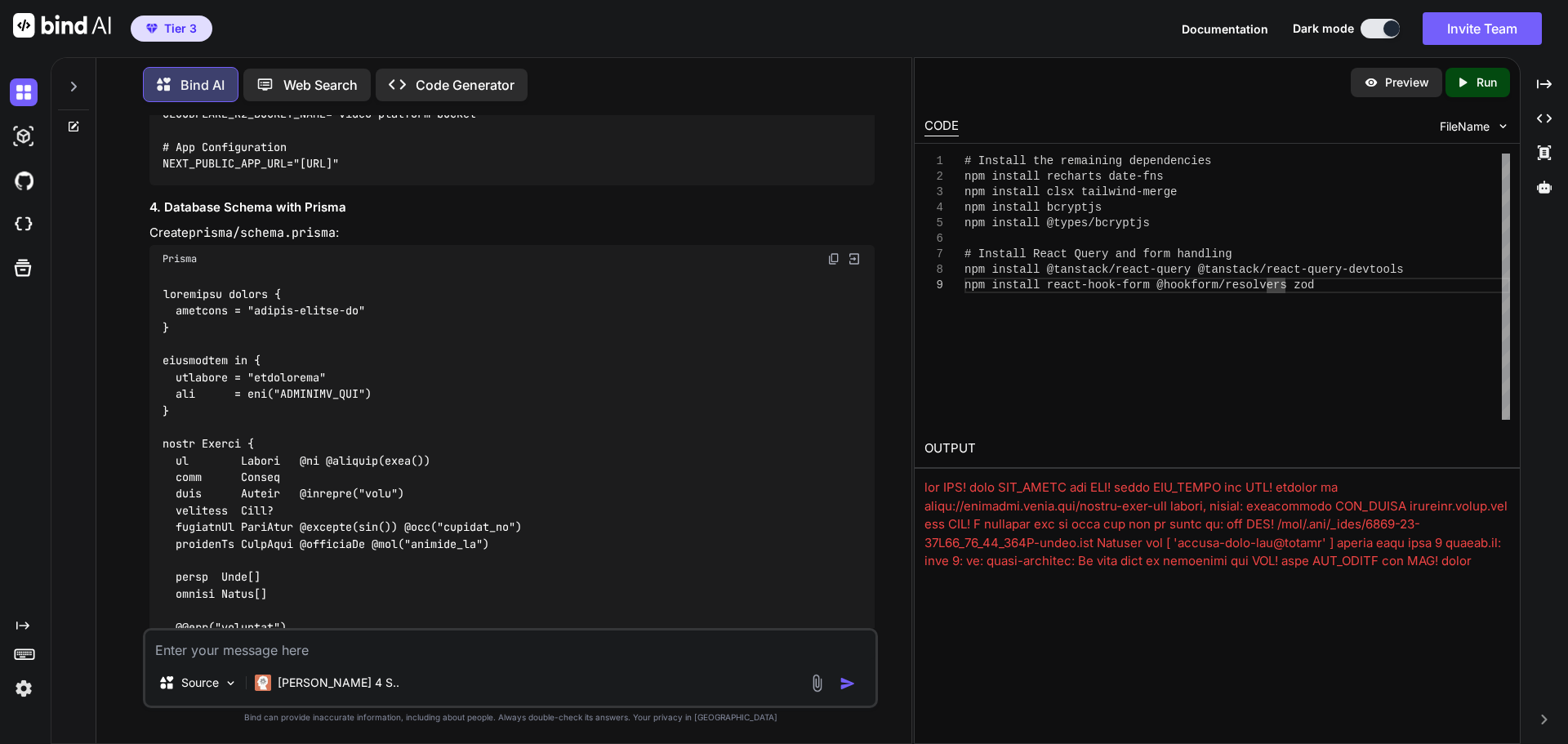
drag, startPoint x: 164, startPoint y: 421, endPoint x: 387, endPoint y: 421, distance: 223.0
copy code "npm install -D @types/node"
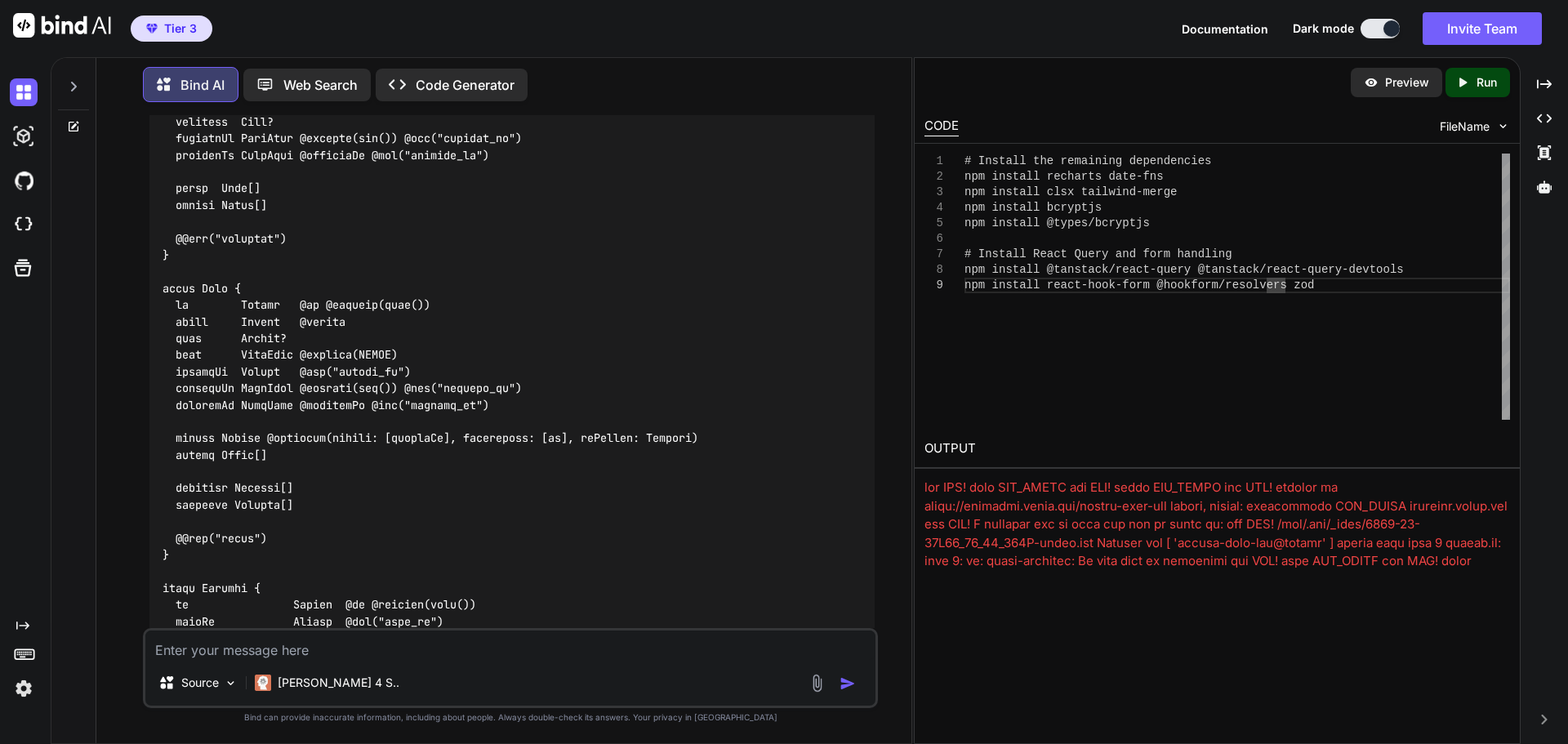
scroll to position [6615, 0]
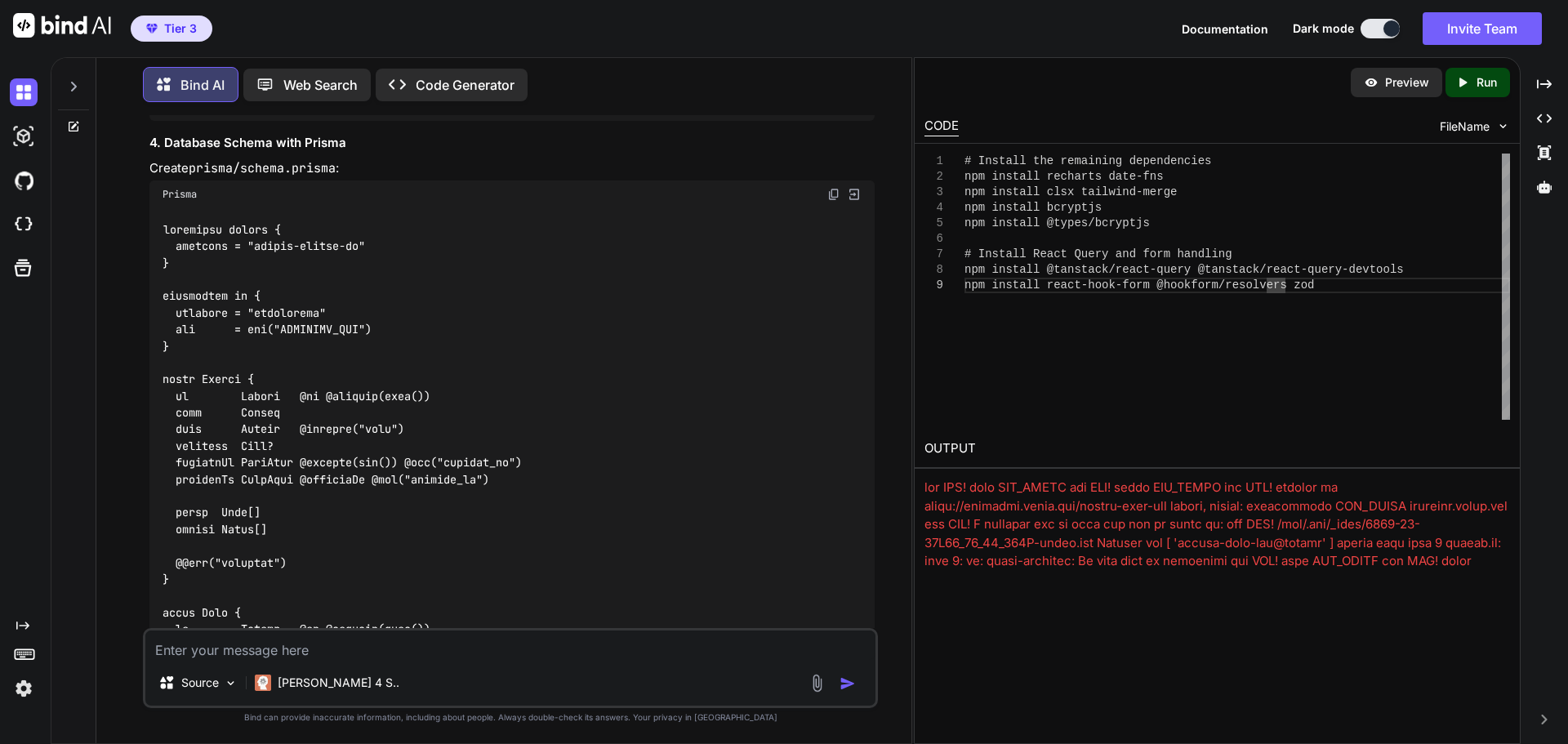
scroll to position [6369, 0]
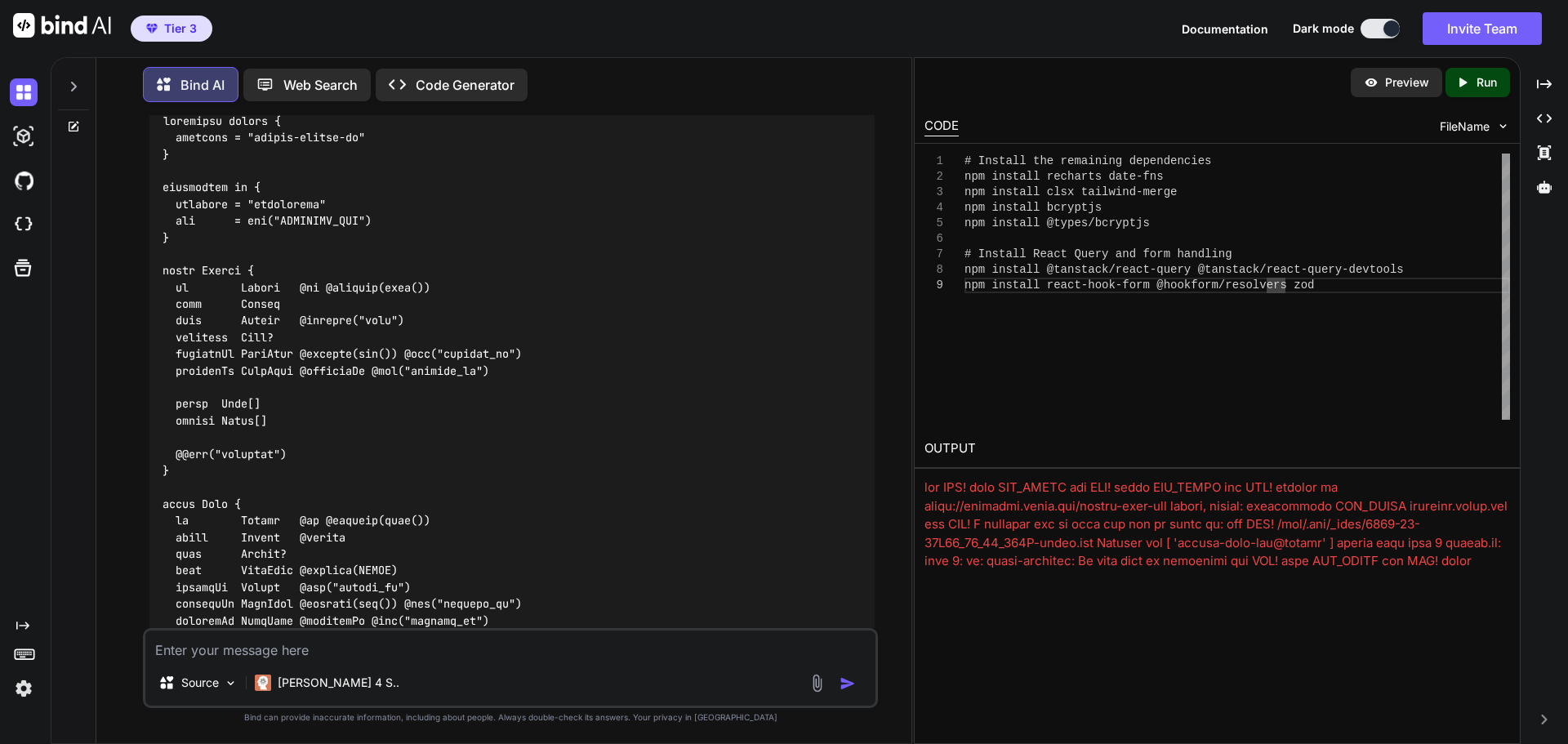
scroll to position [6451, 0]
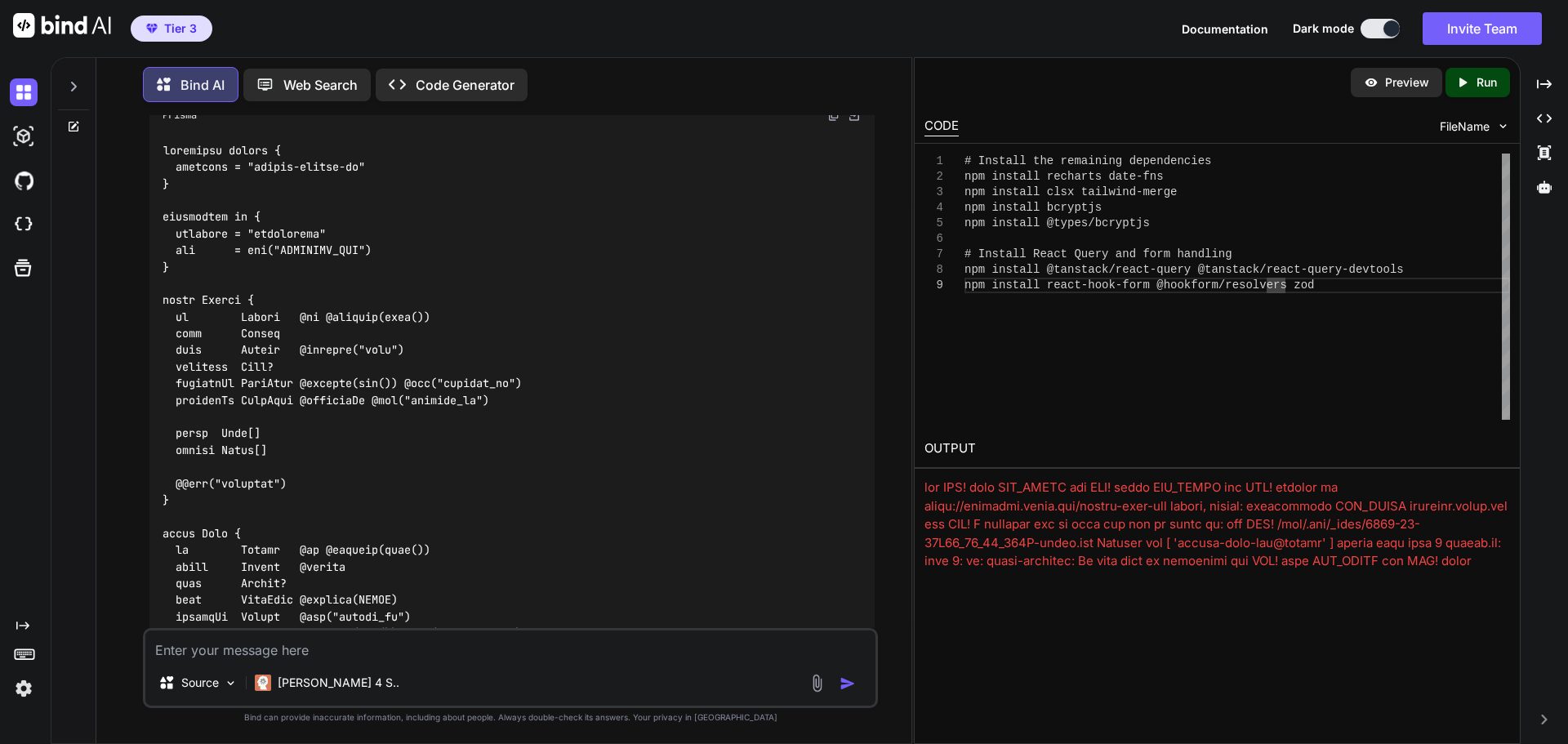
drag, startPoint x: 272, startPoint y: 424, endPoint x: 799, endPoint y: 453, distance: 527.8
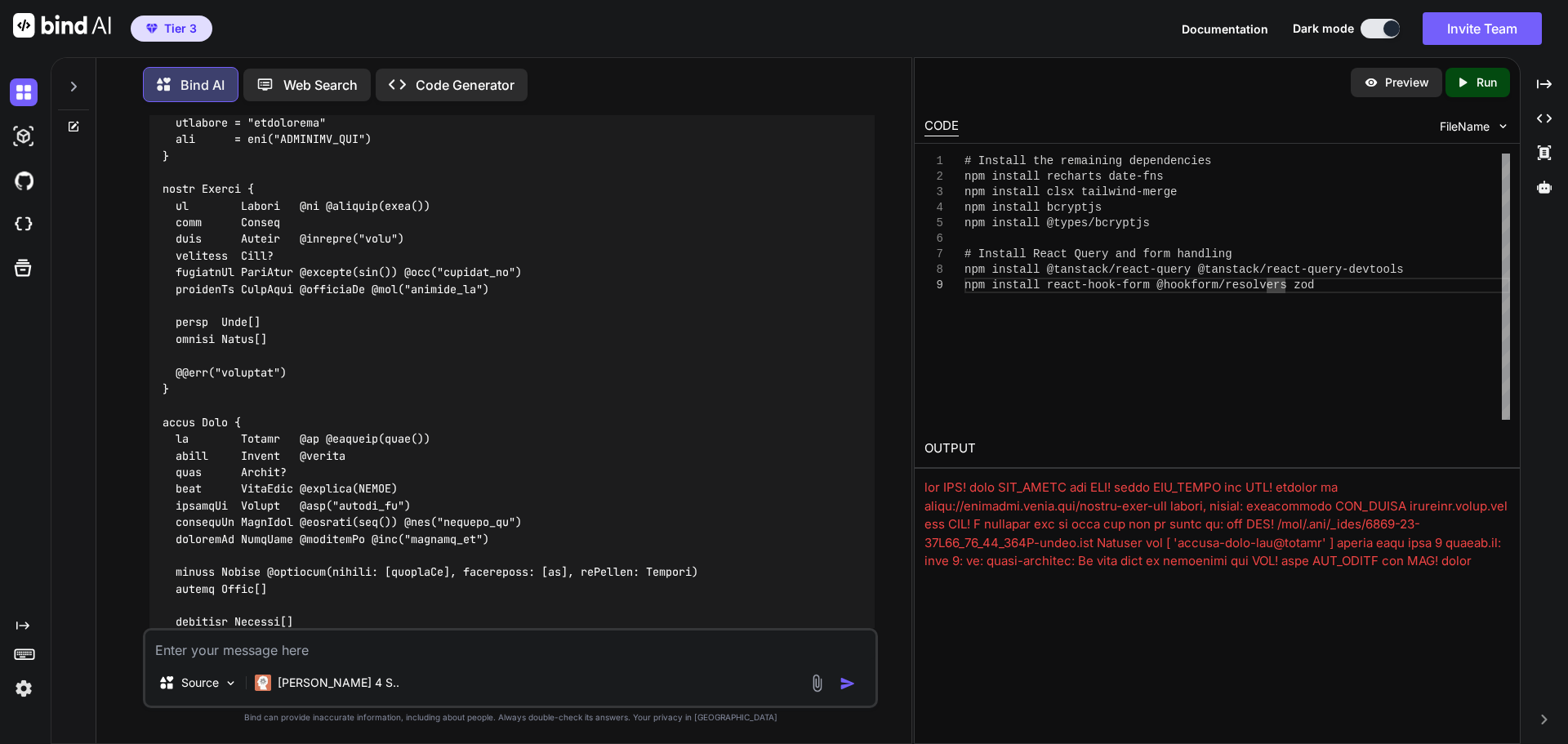
scroll to position [6532, 0]
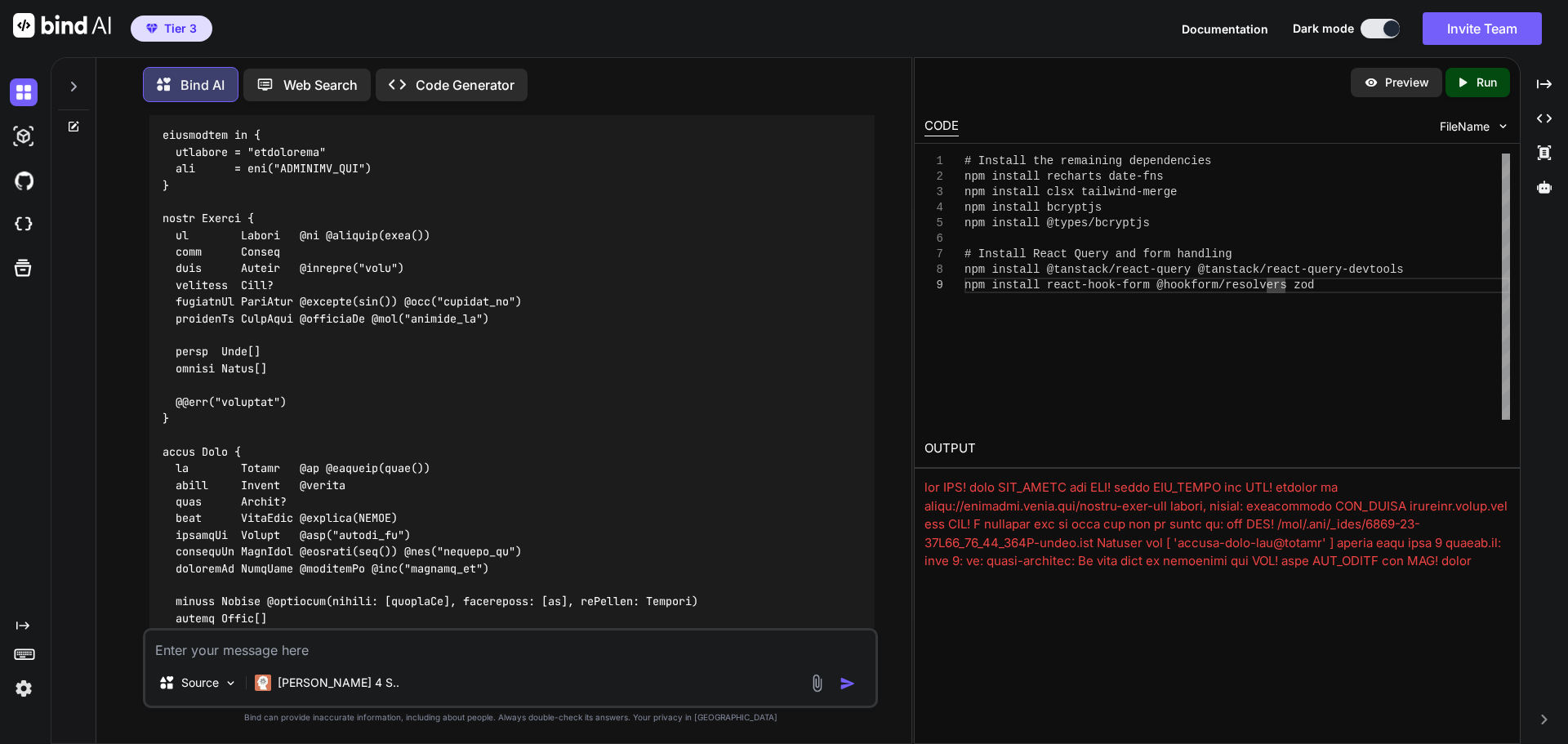
click at [369, 642] on textarea at bounding box center [511, 644] width 731 height 29
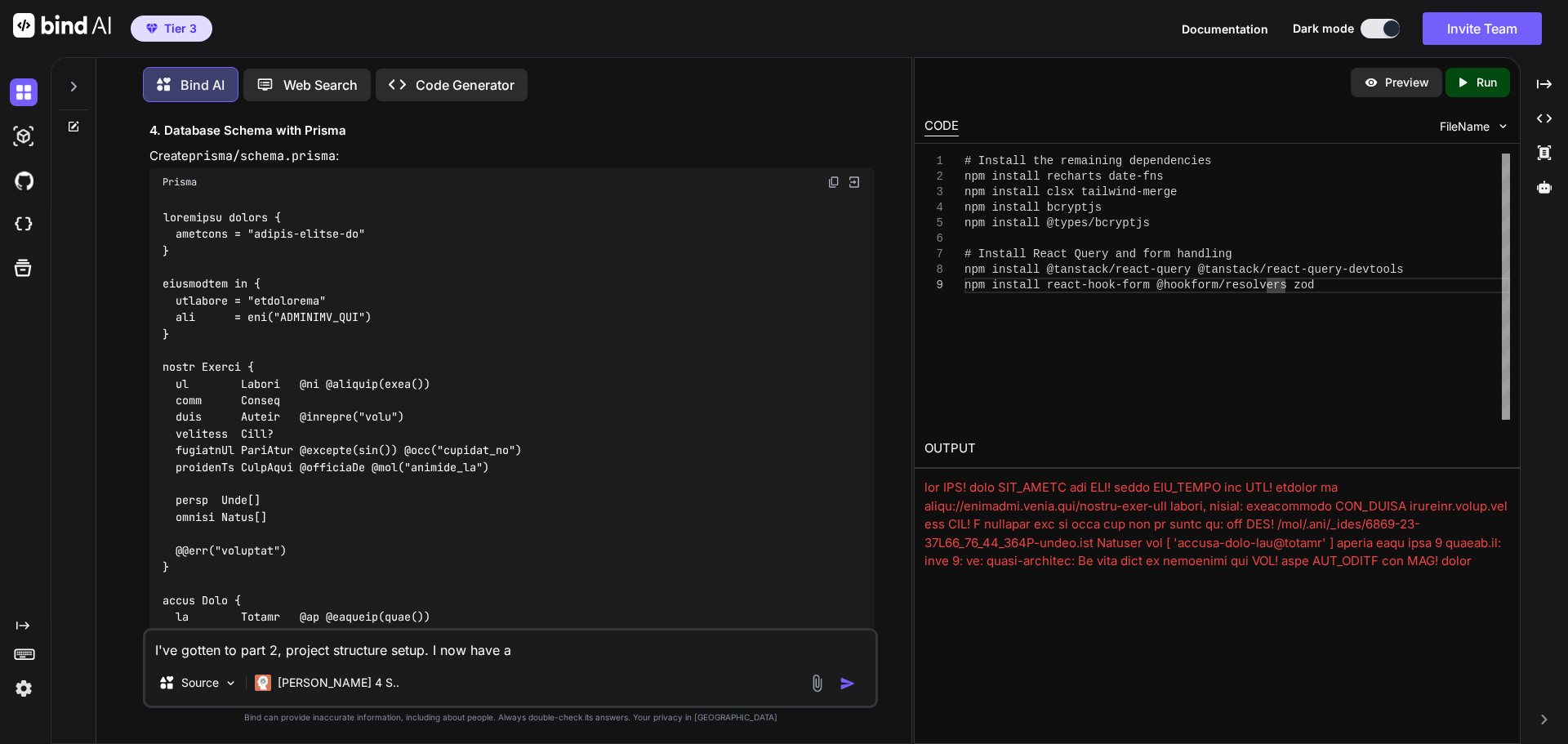
scroll to position [6369, 0]
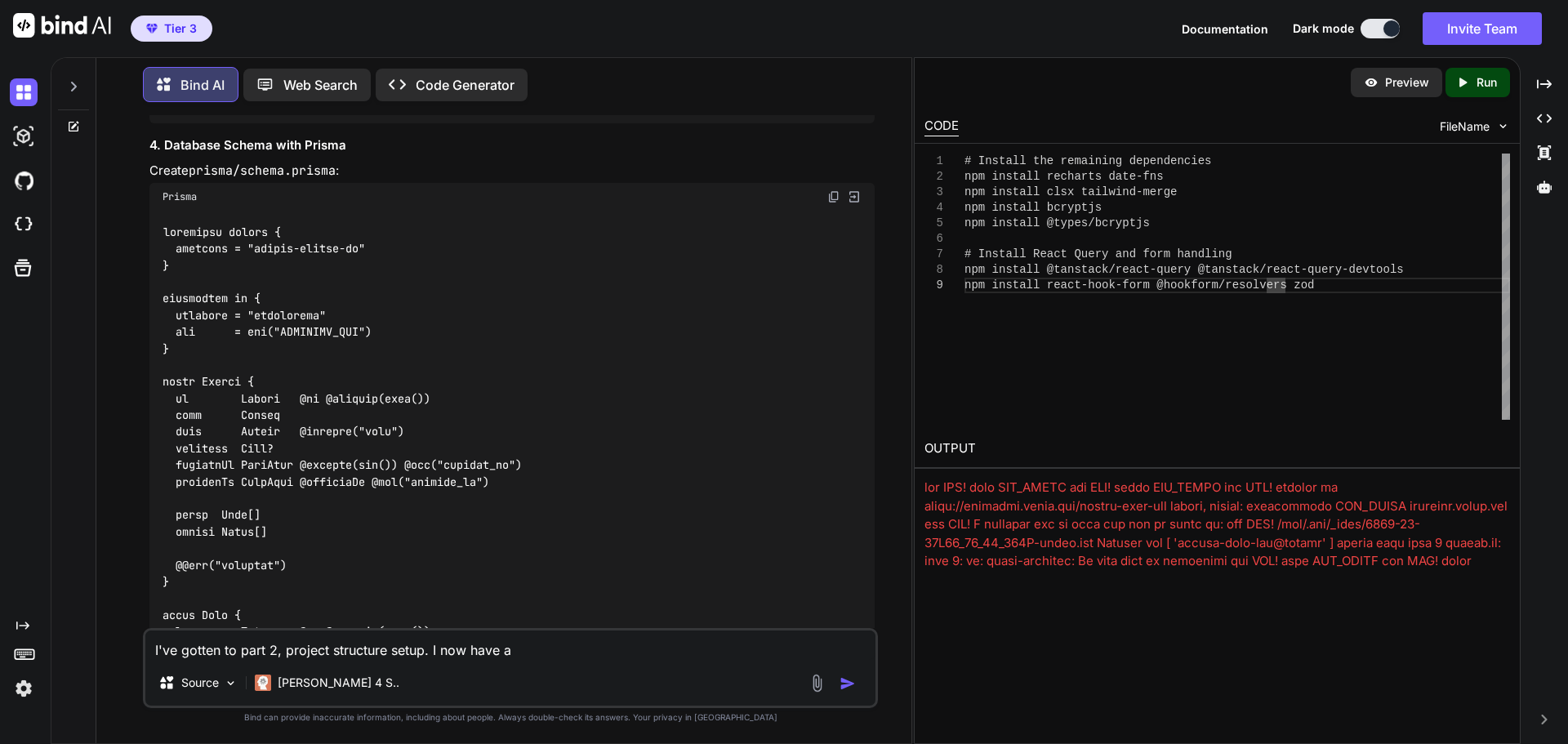
click at [551, 653] on textarea "I've gotten to part 2, project structure setup. I now have a" at bounding box center [511, 644] width 731 height 29
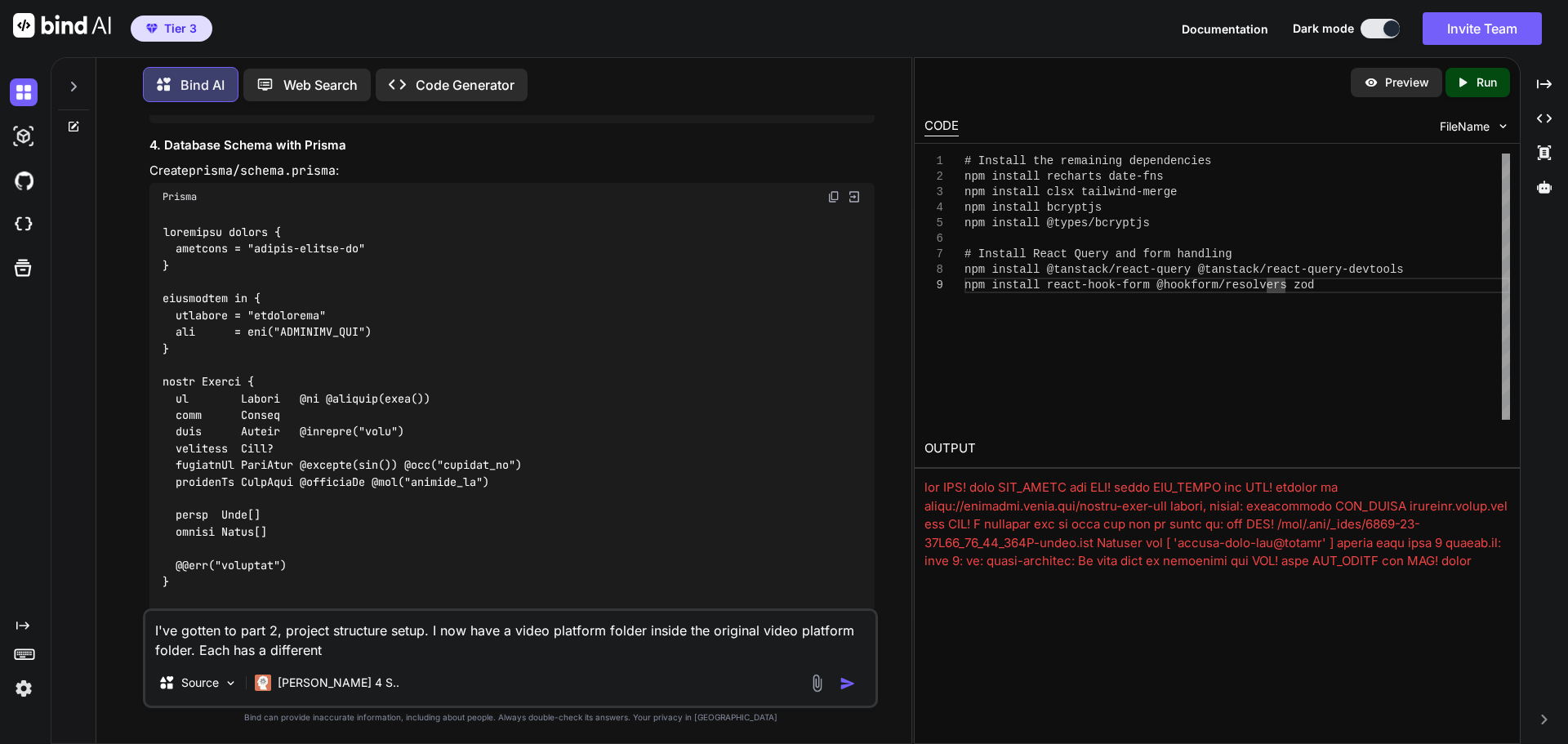
click at [514, 651] on textarea "I've gotten to part 2, project structure setup. I now have a video platform fol…" at bounding box center [511, 635] width 731 height 49
type textarea "I've gotten to part 2, project structure setup. I now have a video platform fol…"
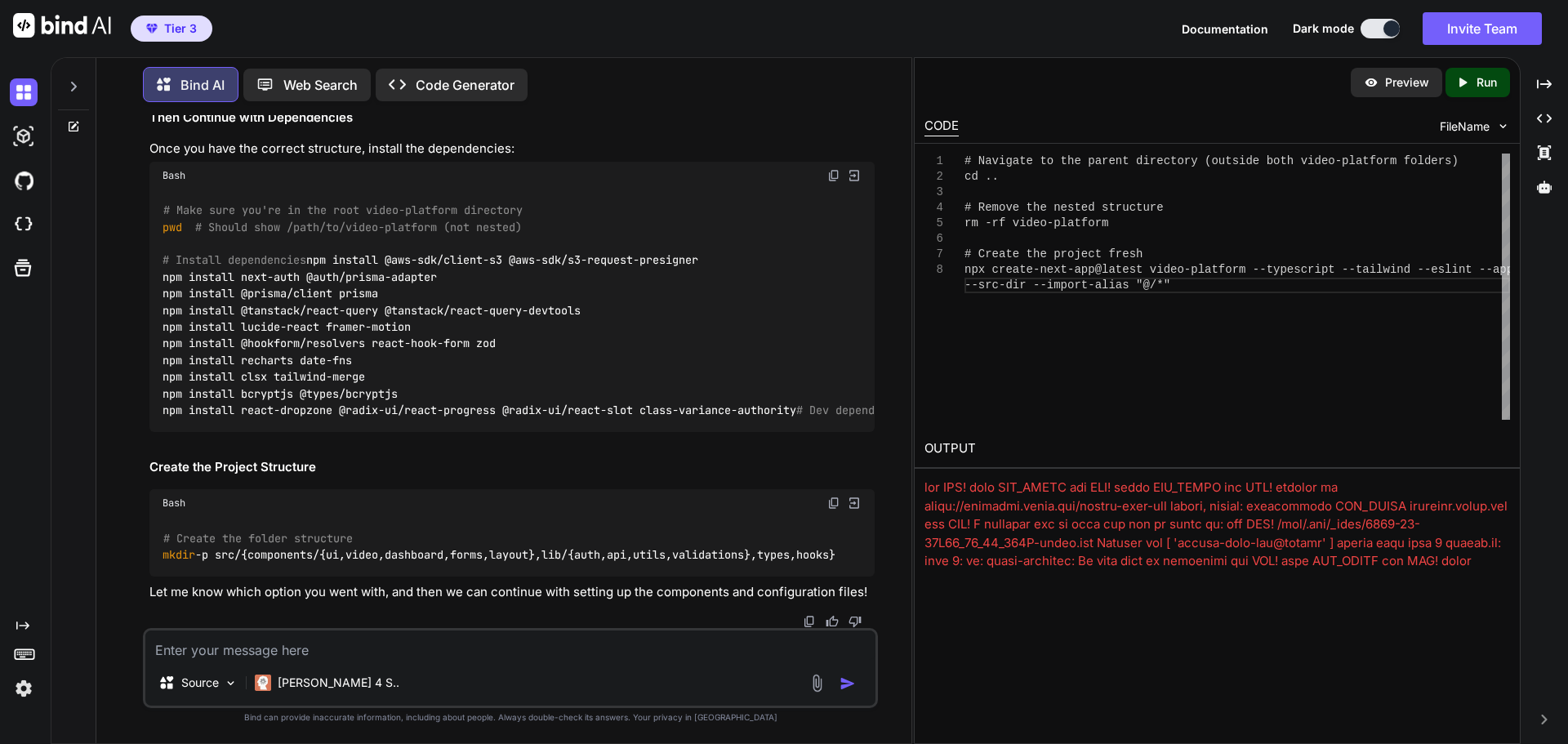
scroll to position [26442, 0]
click at [816, 689] on img at bounding box center [817, 682] width 19 height 19
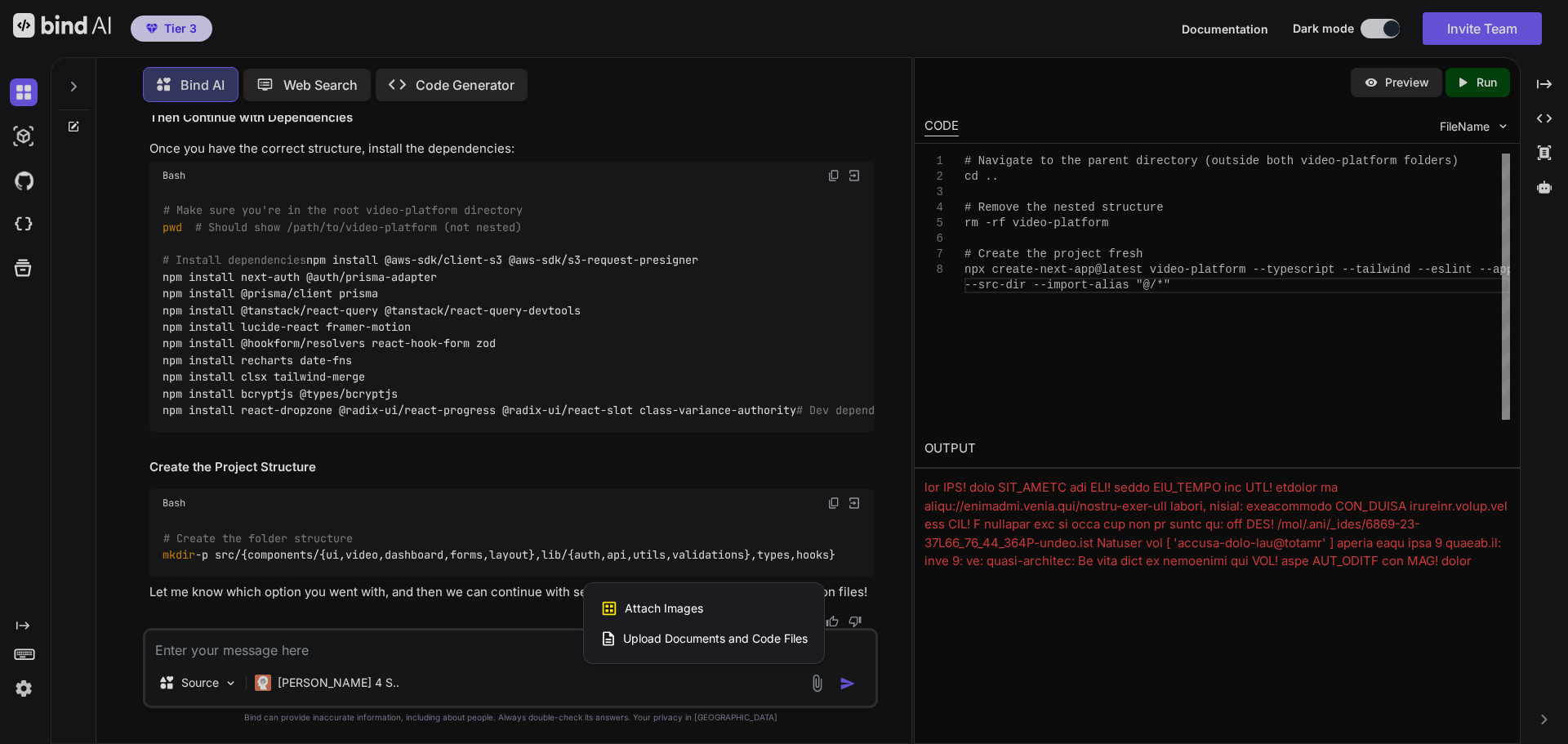
click at [696, 637] on span "Upload Documents and Code Files" at bounding box center [715, 638] width 185 height 16
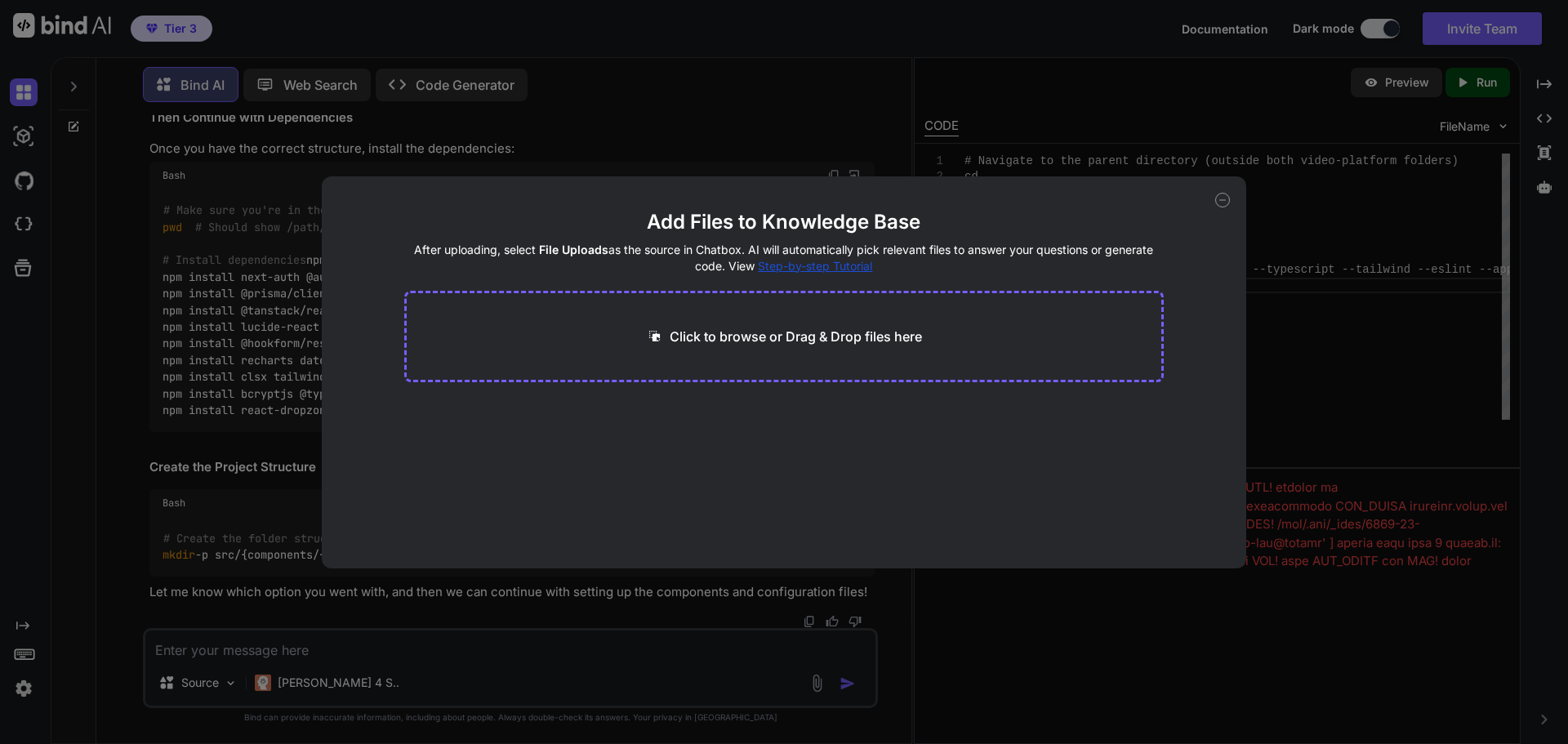
click at [849, 344] on p "Click to browse or Drag & Drop files here" at bounding box center [796, 337] width 253 height 20
click at [678, 330] on p "Click to browse or Drag & Drop files here" at bounding box center [796, 337] width 253 height 20
type input "C:\fakepath\package-lock.json"
click at [1144, 517] on button "Finish" at bounding box center [1134, 520] width 57 height 33
click at [1223, 197] on icon at bounding box center [1222, 200] width 14 height 14
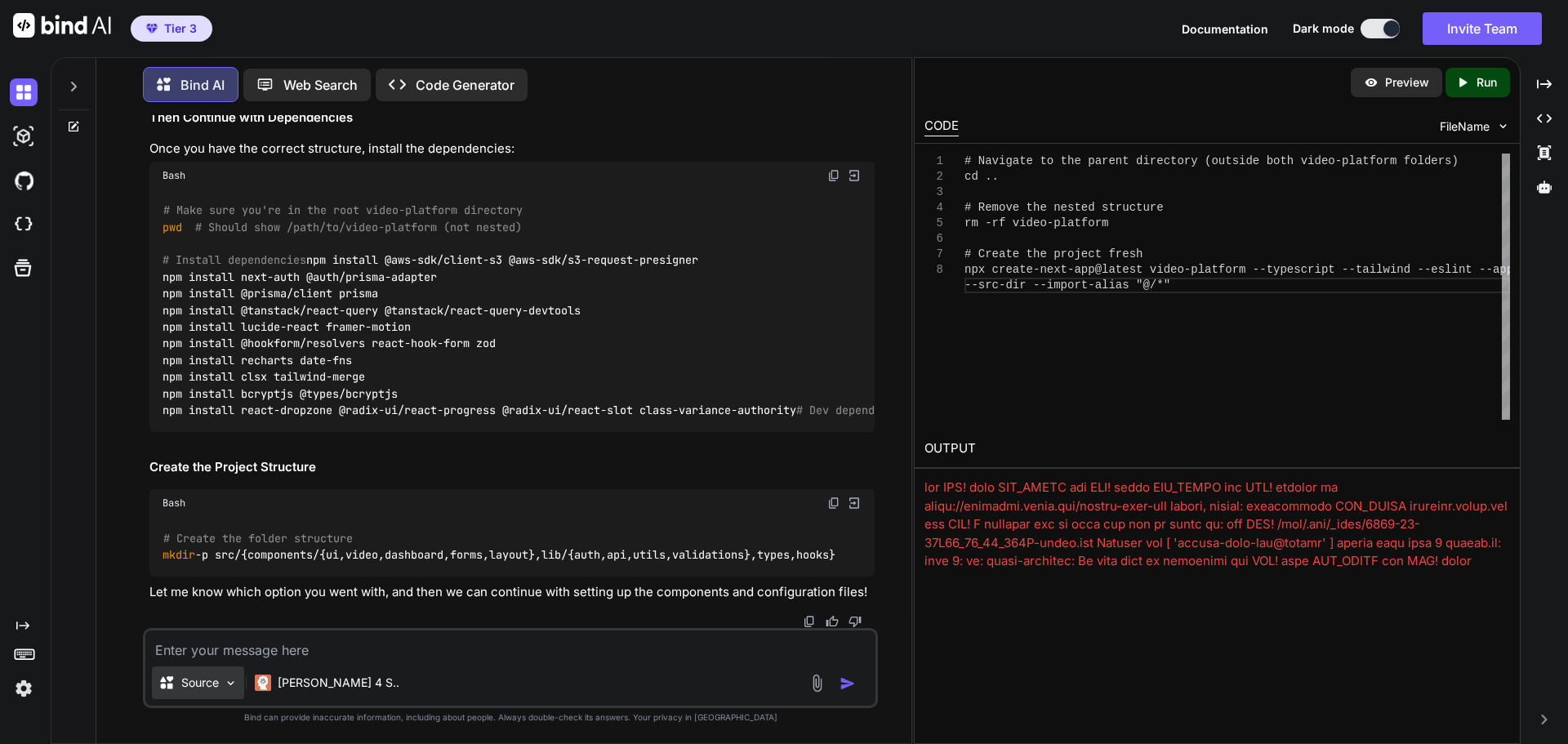
click at [210, 679] on p "Source" at bounding box center [200, 682] width 38 height 16
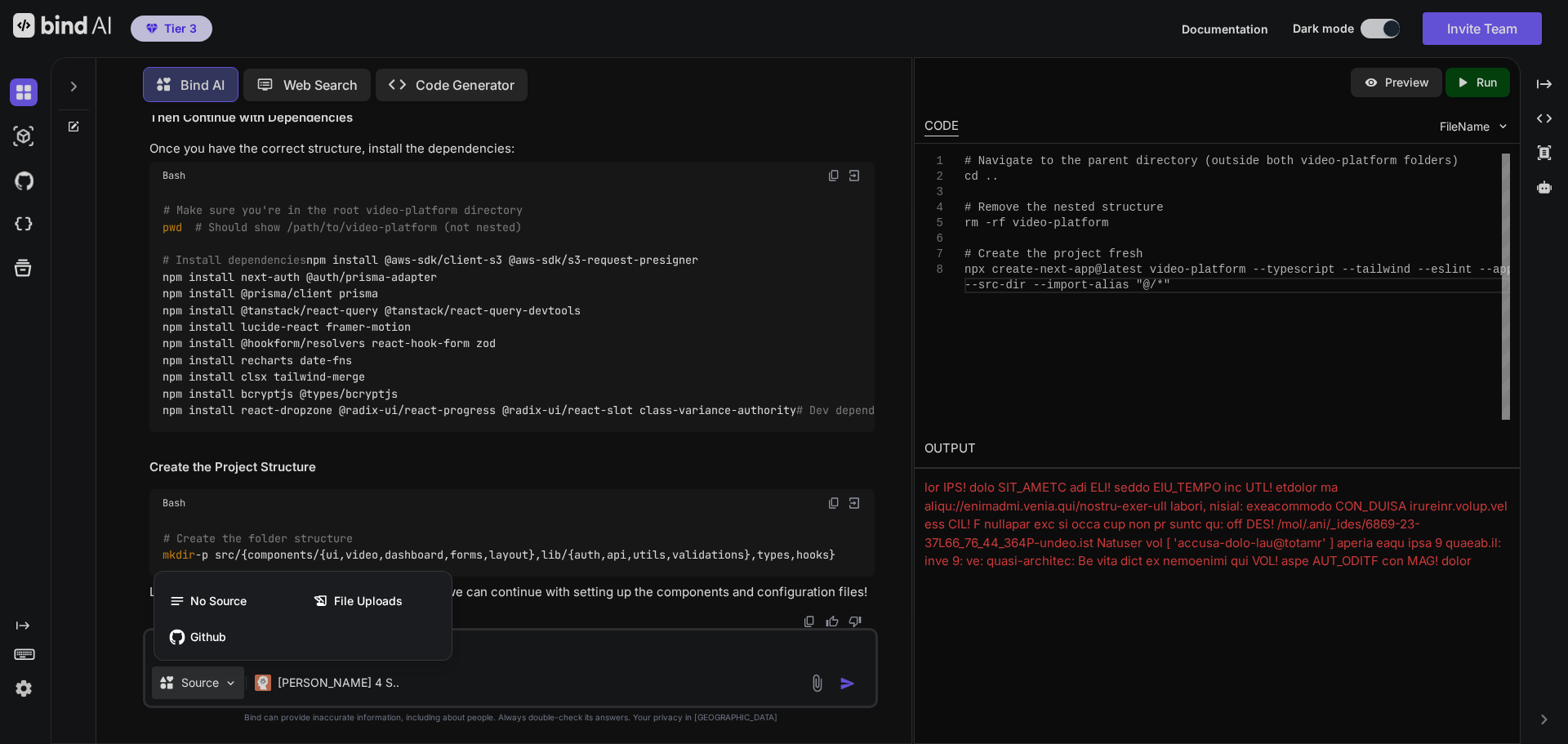
click at [500, 639] on div at bounding box center [784, 372] width 1568 height 744
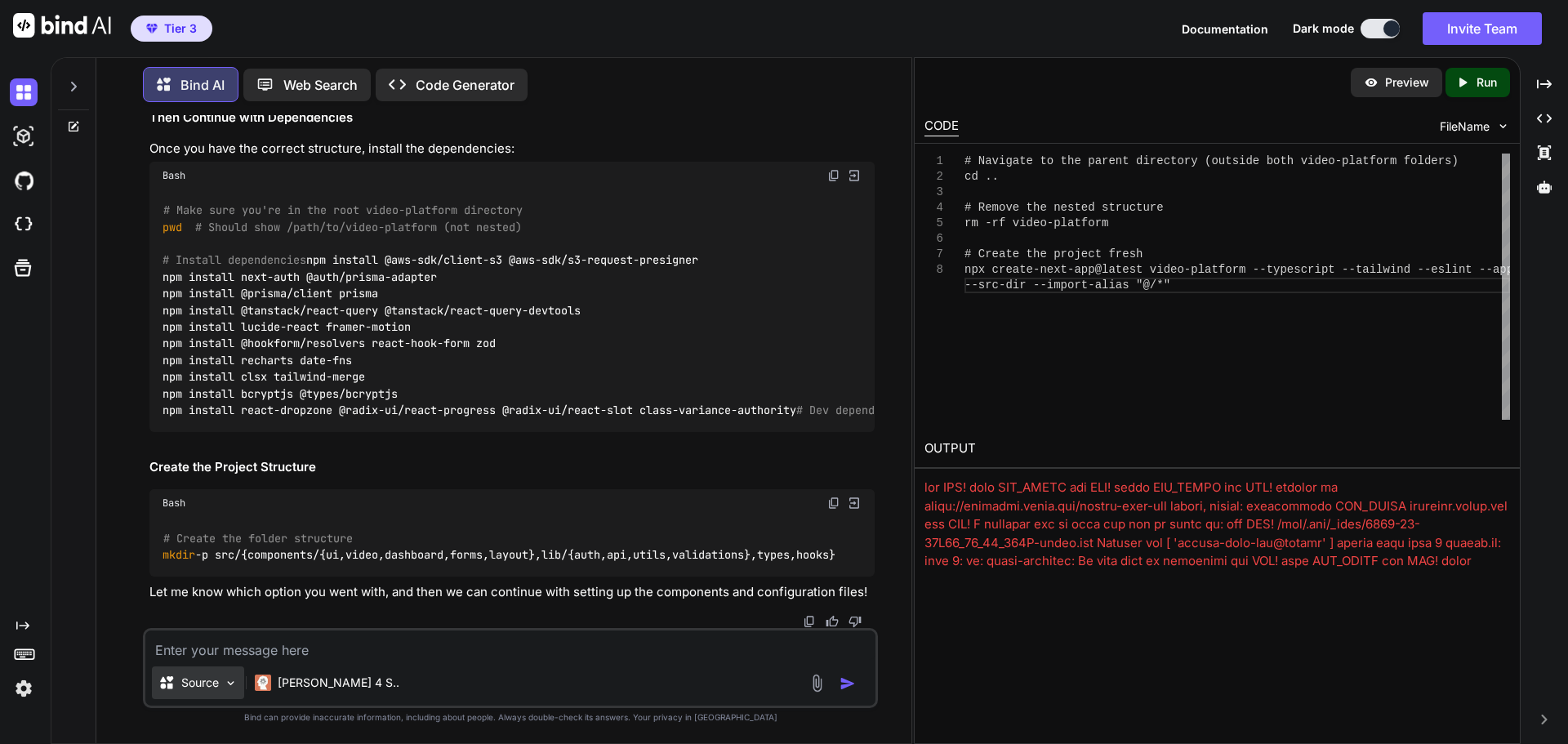
click at [228, 685] on img at bounding box center [230, 682] width 14 height 14
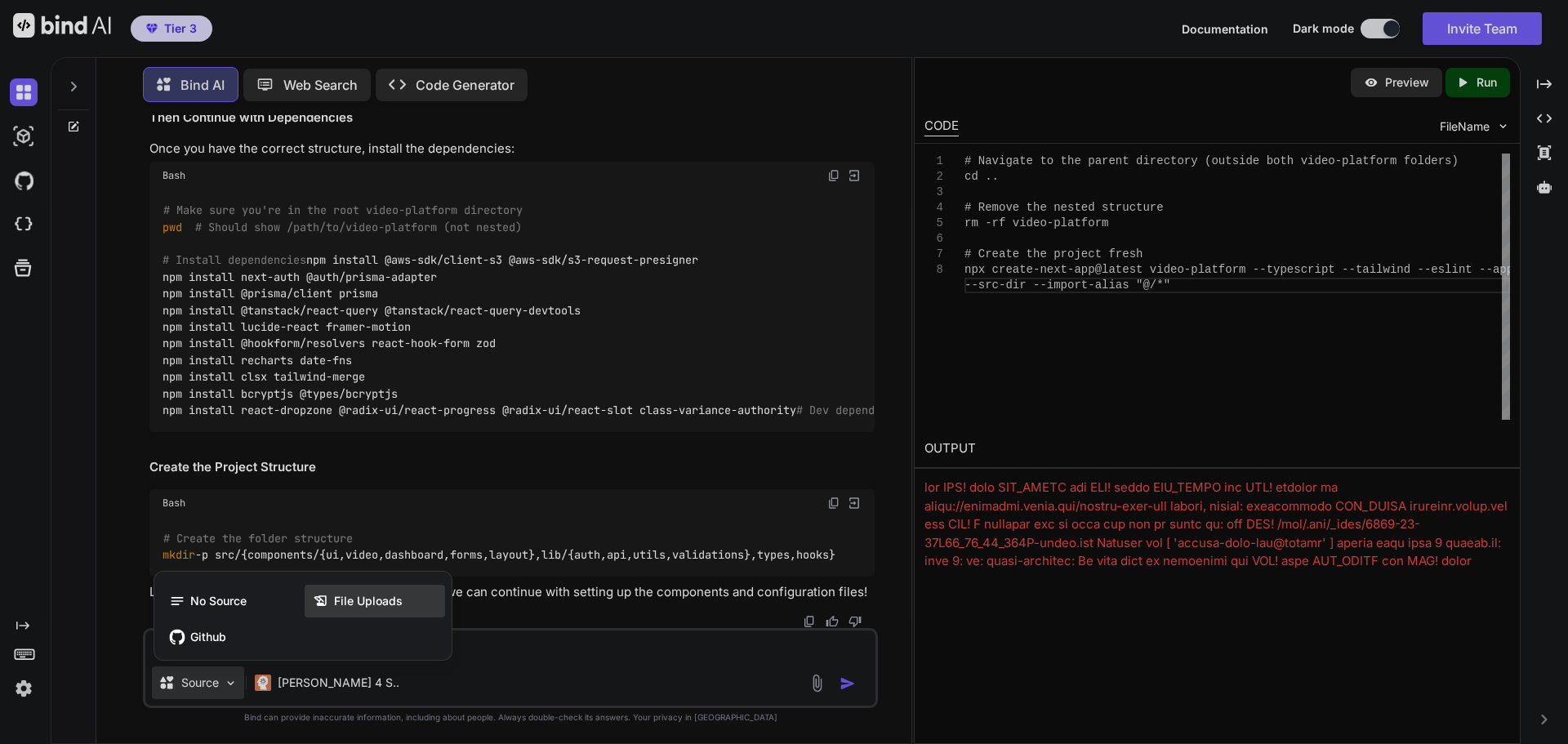
click at [368, 609] on div "File Uploads" at bounding box center [375, 601] width 140 height 33
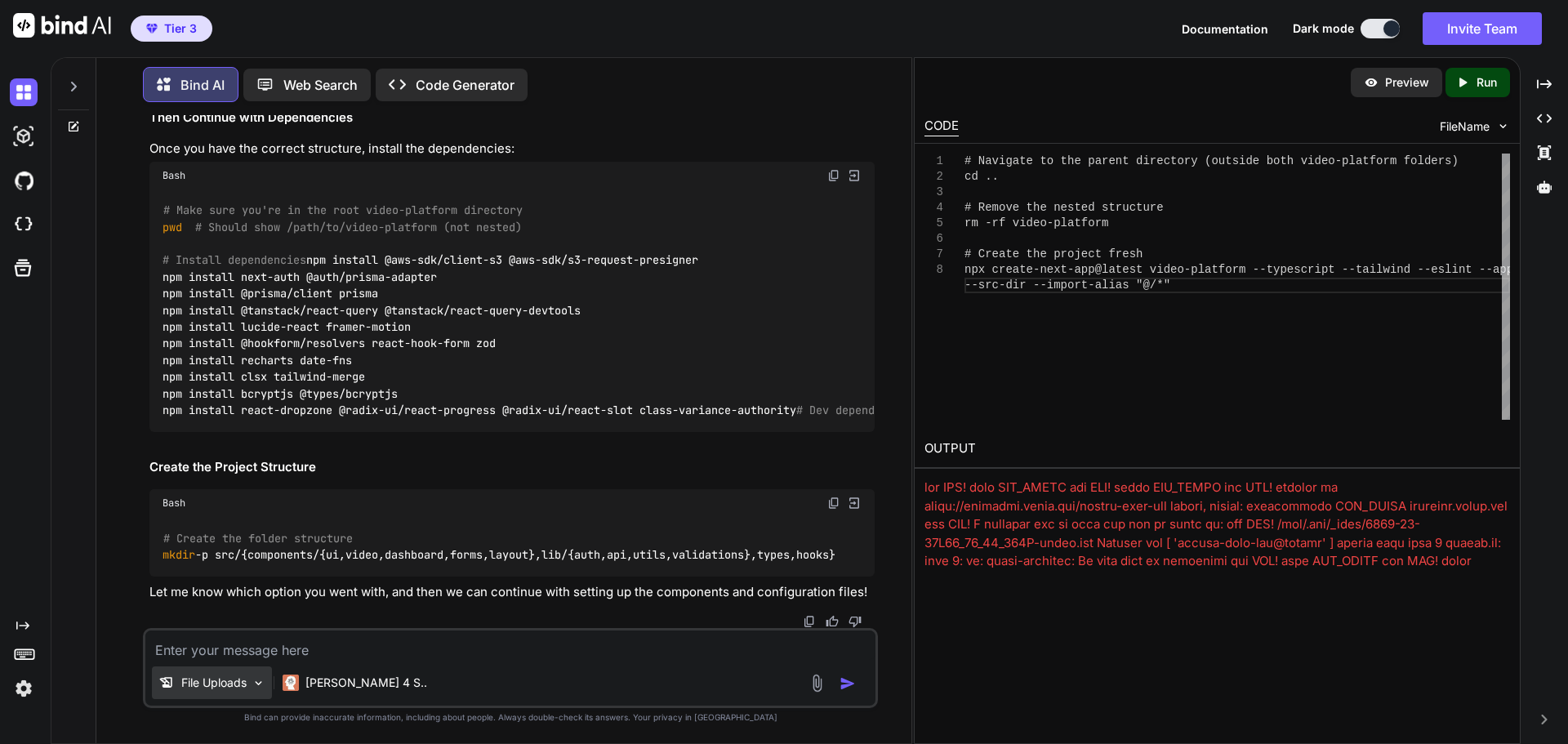
click at [239, 678] on p "File Uploads" at bounding box center [214, 682] width 65 height 16
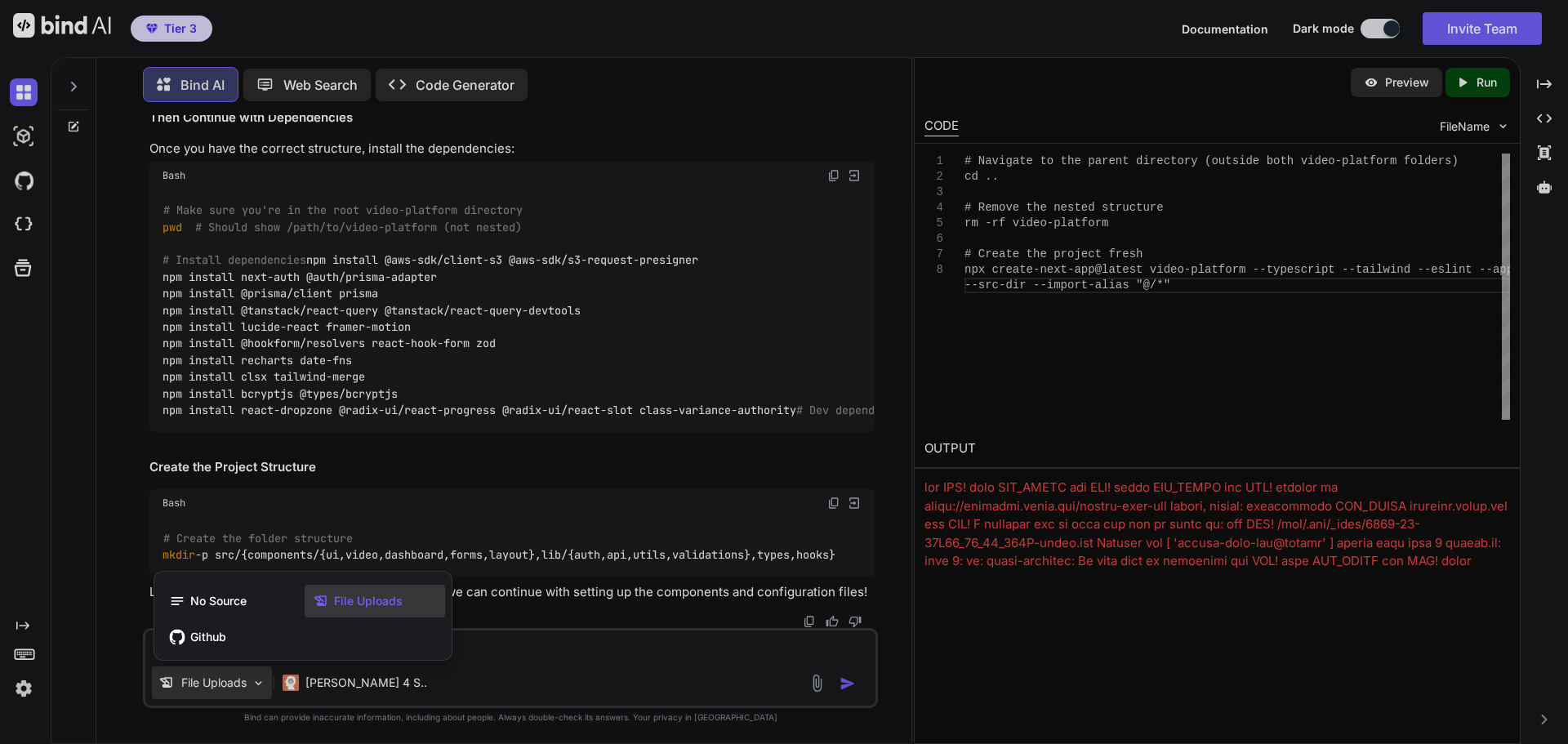
click at [383, 606] on span "File Uploads" at bounding box center [368, 601] width 69 height 16
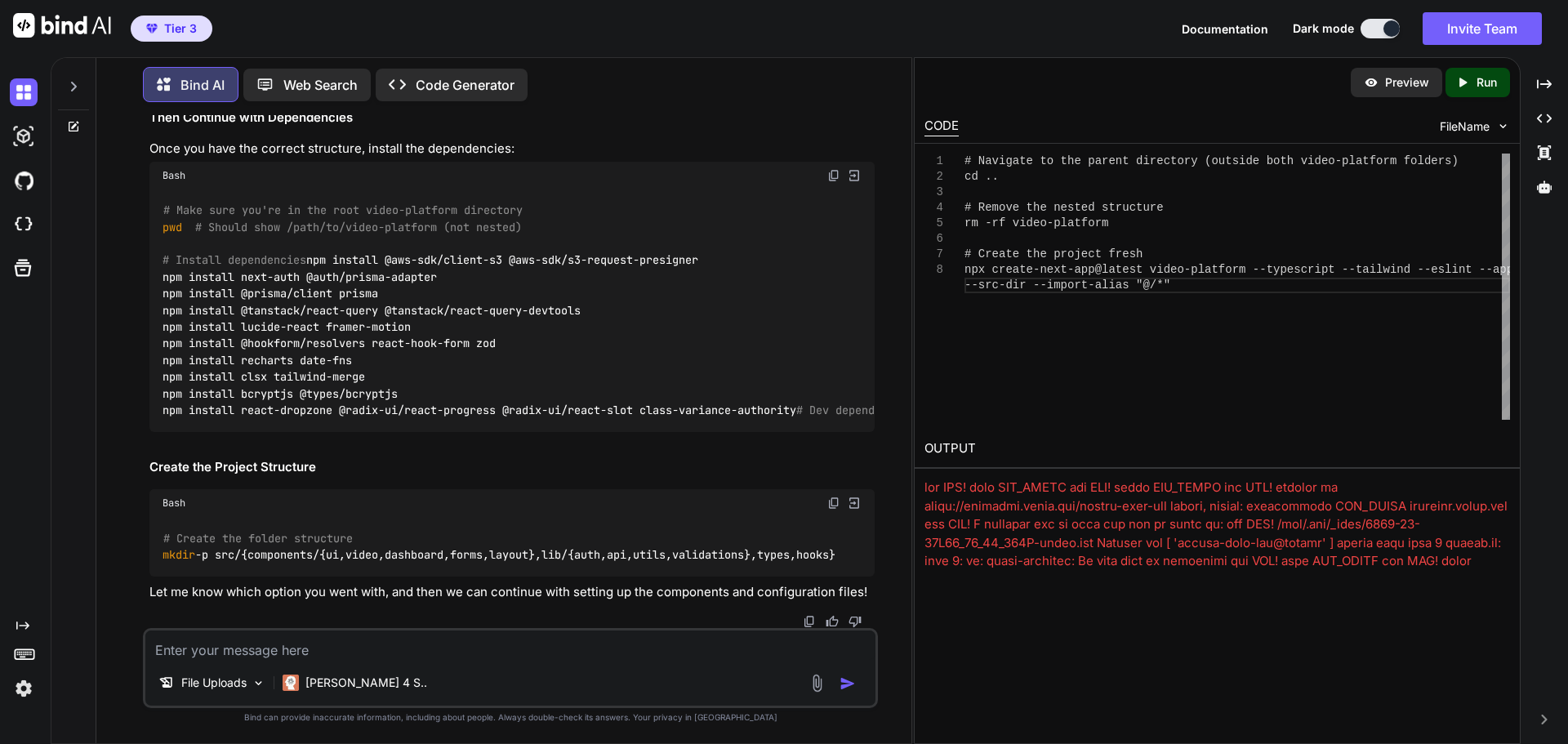
click at [405, 645] on textarea at bounding box center [511, 644] width 731 height 29
click at [313, 653] on textarea at bounding box center [511, 644] width 731 height 29
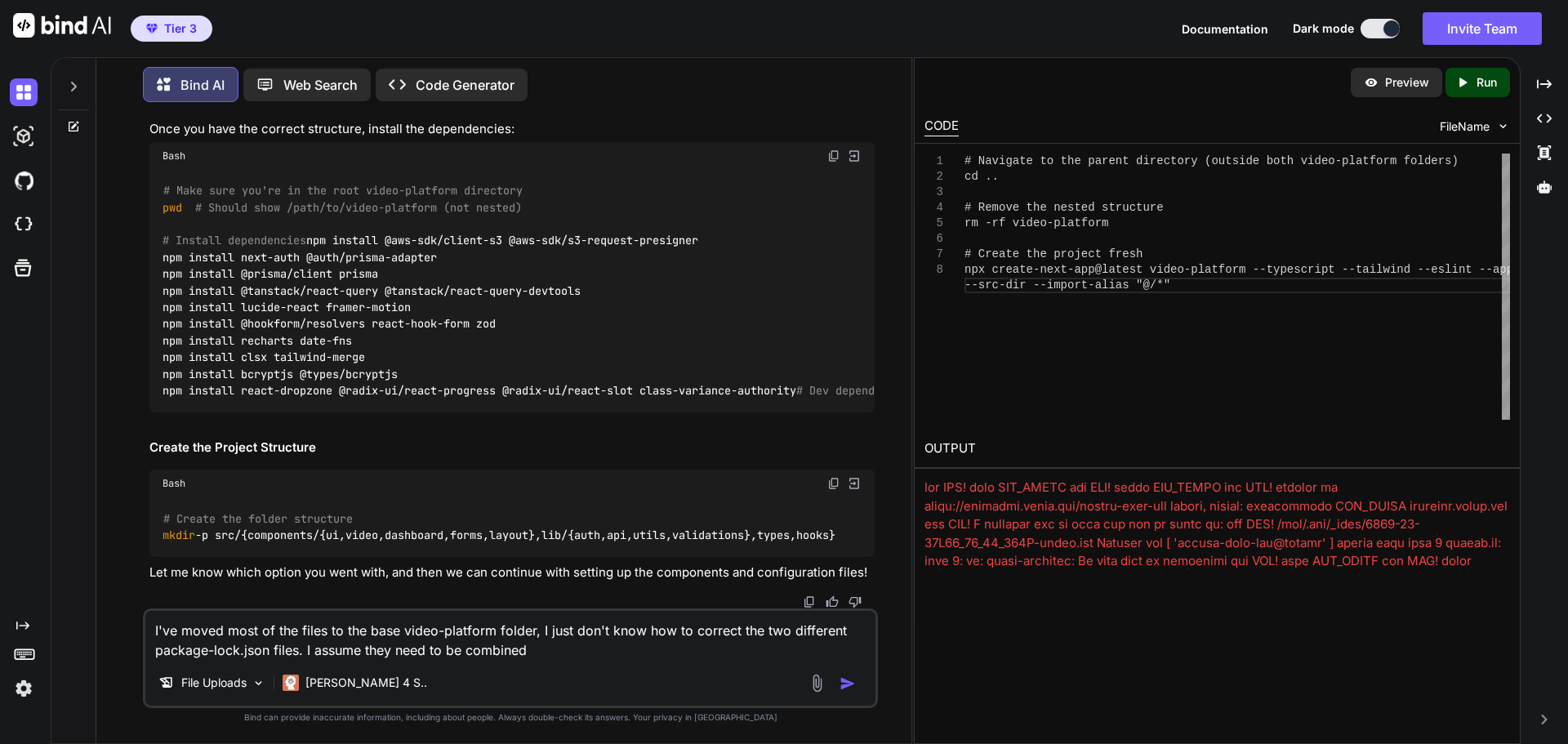
type textarea "I've moved most of the files to the base video-platform folder, I just don't kn…"
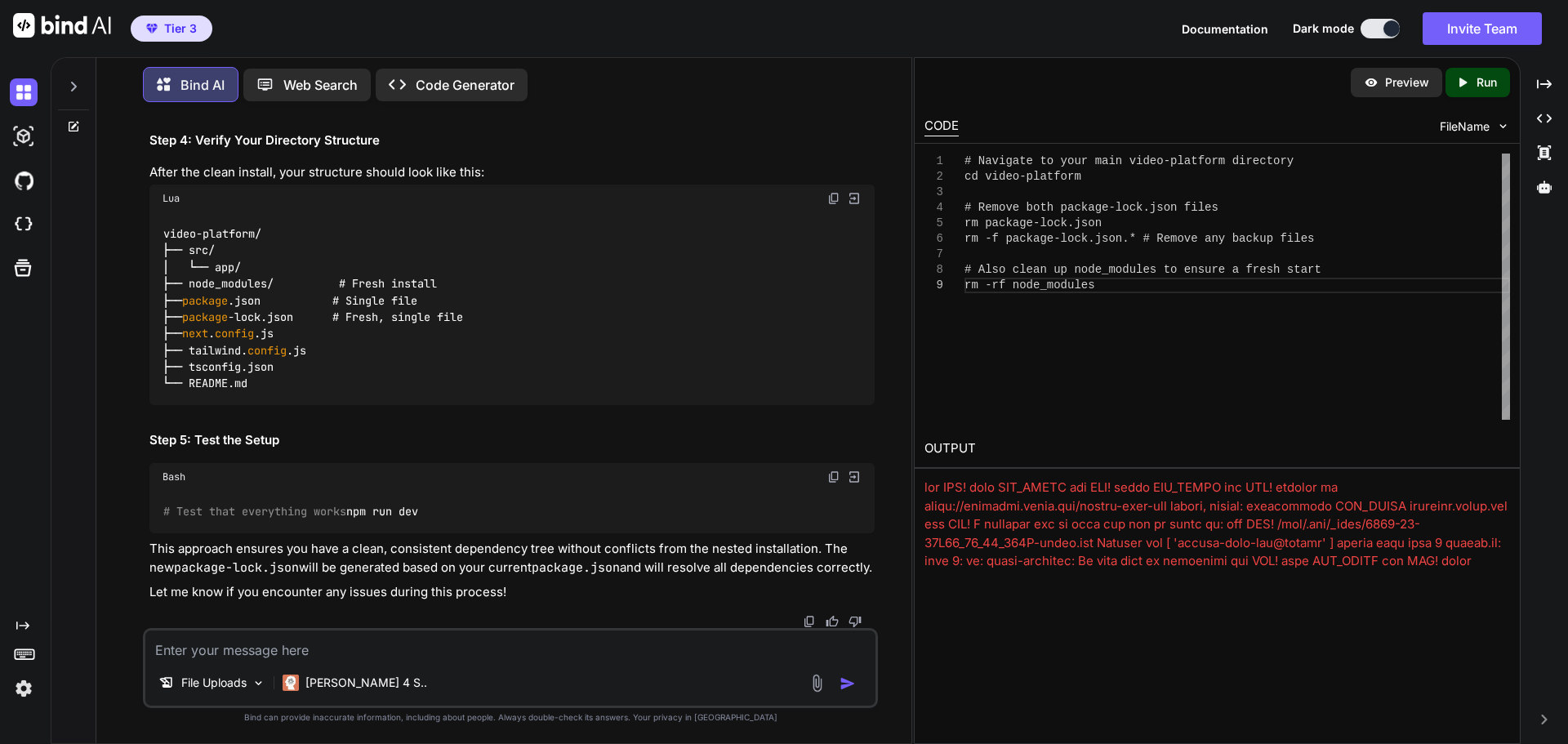
scroll to position [28713, 0]
drag, startPoint x: 163, startPoint y: 301, endPoint x: 842, endPoint y: 456, distance: 696.5
click at [842, 105] on div "# Install the base Next.js dependencies first npm install # Now install all the…" at bounding box center [512, 8] width 725 height 193
copy code "npm install @aws-sdk/client-s3 @aws-sdk/s3-request-presigner npm install next-a…"
click at [405, 105] on div "# Install the base Next.js dependencies first npm install # Now install all the…" at bounding box center [512, 8] width 725 height 193
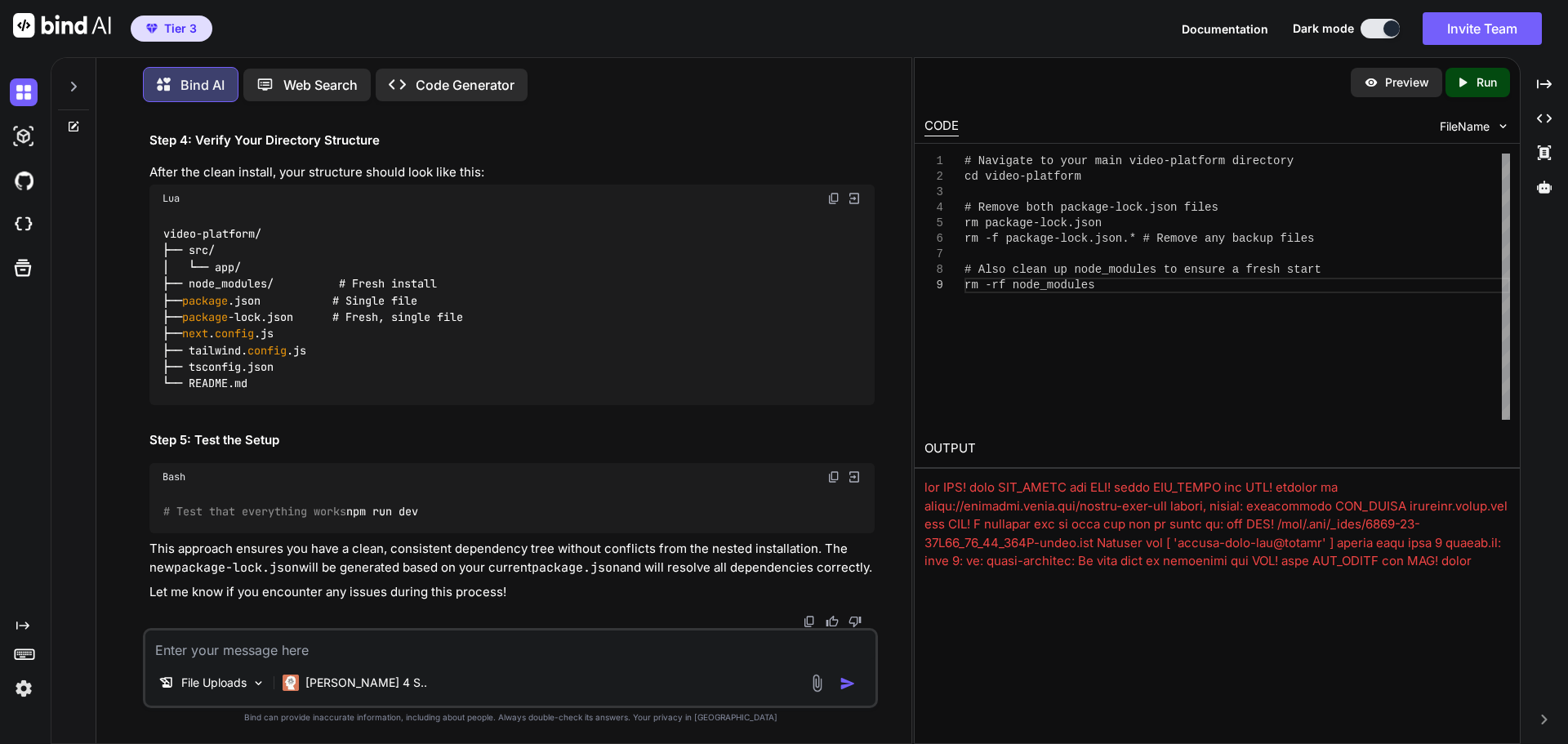
scroll to position [28877, 0]
drag, startPoint x: 163, startPoint y: 335, endPoint x: 360, endPoint y: 348, distance: 197.4
click at [360, 105] on div "# Install the base Next.js dependencies first npm install # Now install all the…" at bounding box center [512, 8] width 725 height 193
copy code "npm install -D @types/node"
click at [598, 150] on h2 "Step 4: Verify Your Directory Structure" at bounding box center [512, 140] width 725 height 19
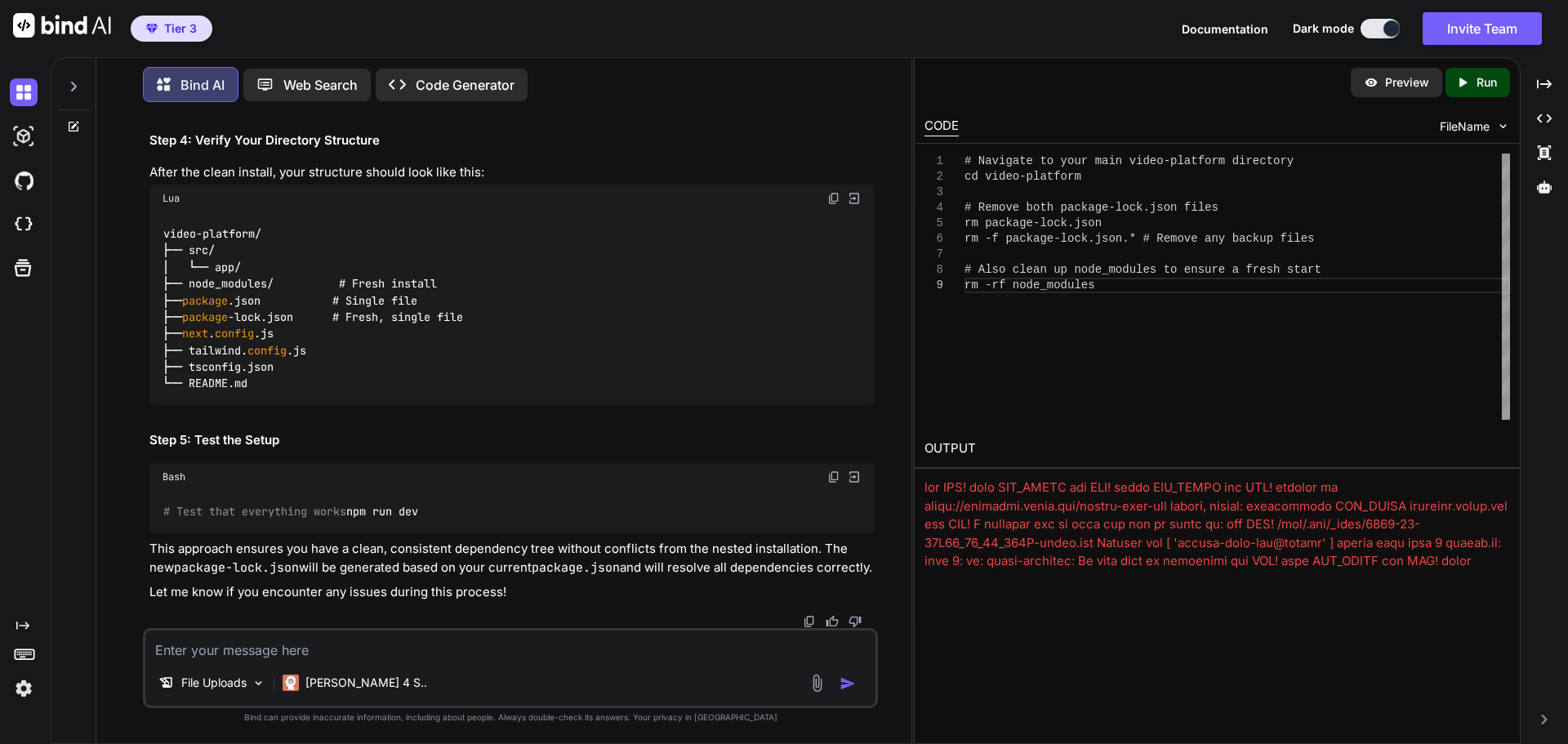
scroll to position [28167, 0]
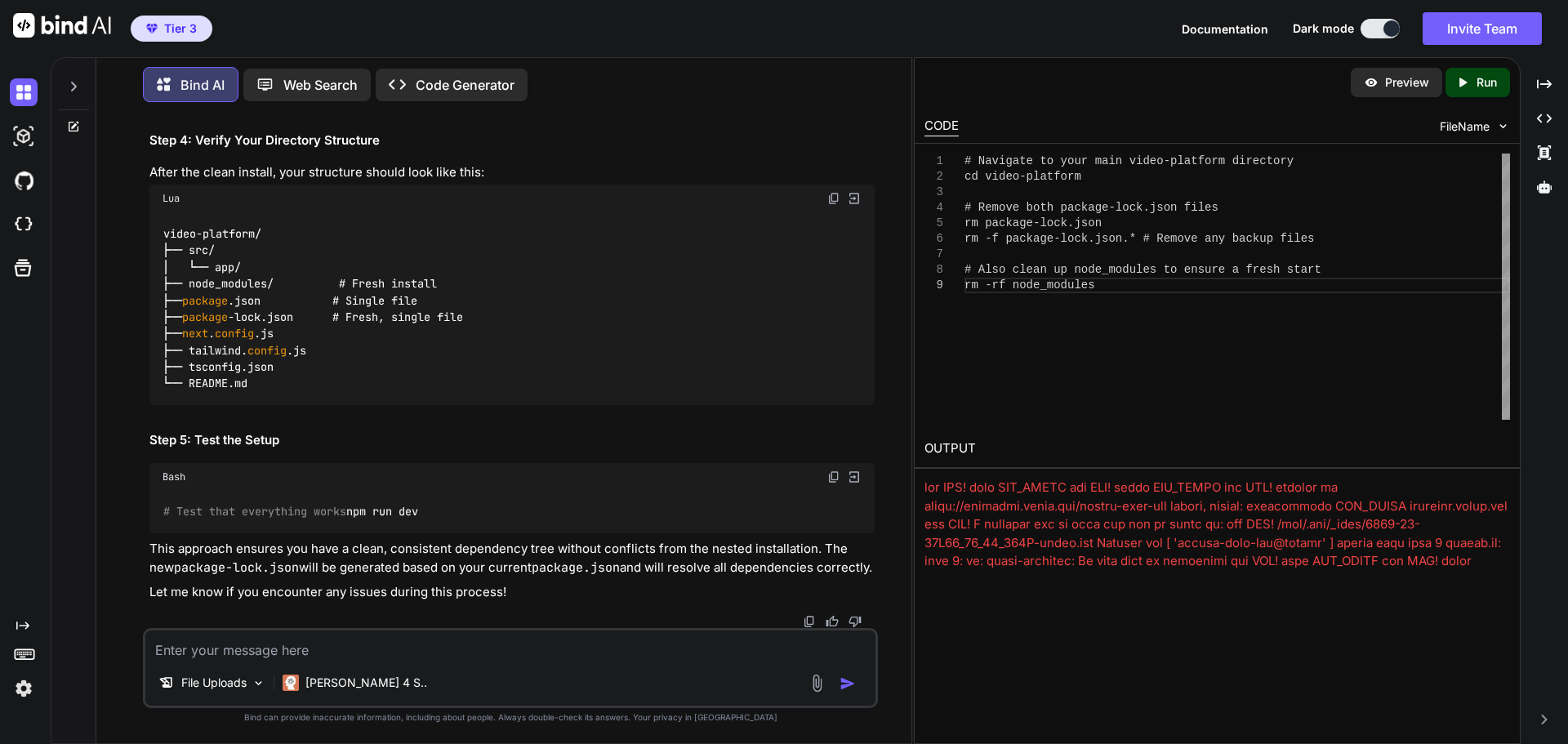
drag, startPoint x: 163, startPoint y: 399, endPoint x: 893, endPoint y: 396, distance: 730.0
click at [893, 396] on div "You Bind AI Video Delivery Platform Development Plan 1. Requirements Analysis &…" at bounding box center [511, 429] width 802 height 628
copy code "npx create-next-app@latest video-platform --typescript --tailwind --eslint --ap…"
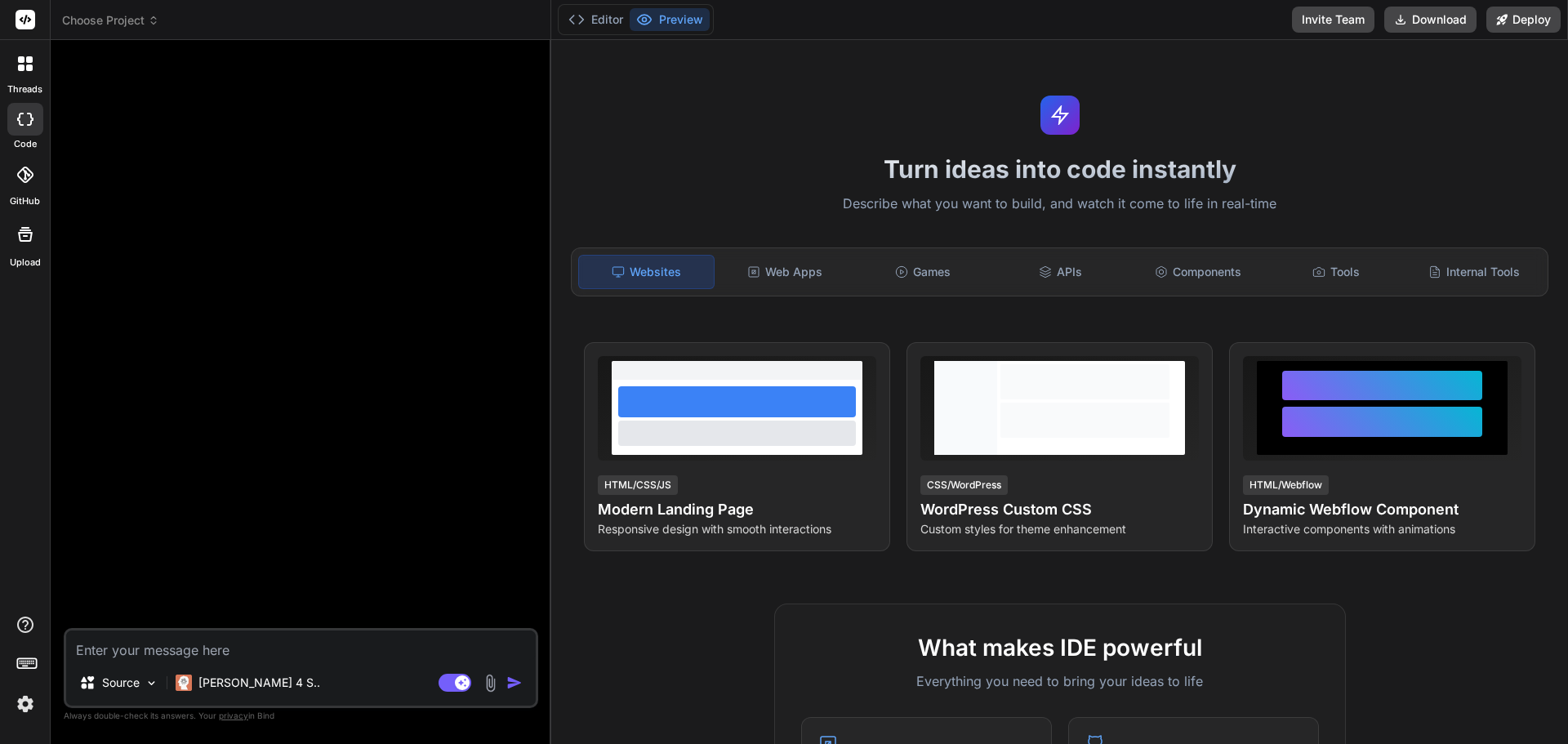
scroll to position [814, 0]
